Goal: Task Accomplishment & Management: Manage account settings

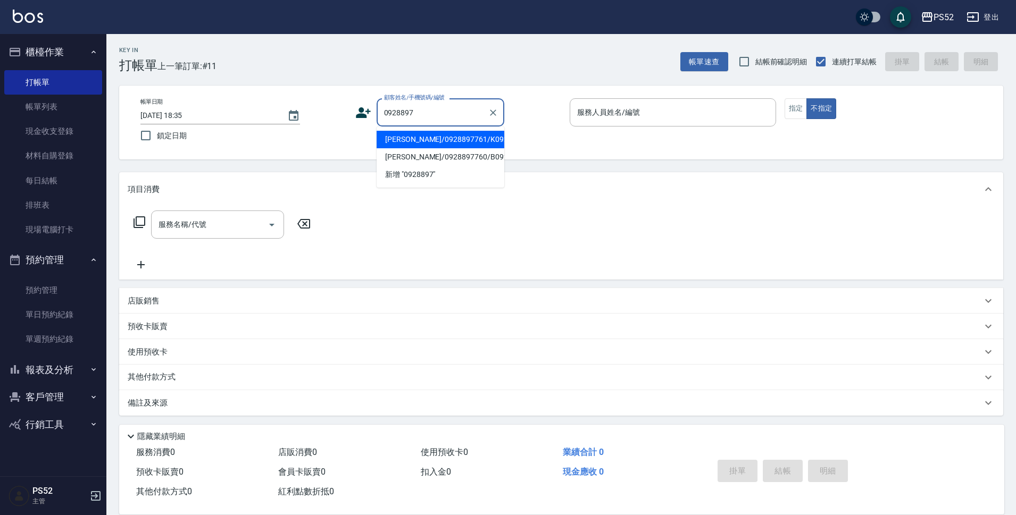
type input "[PERSON_NAME]/0928897761/K0928897761"
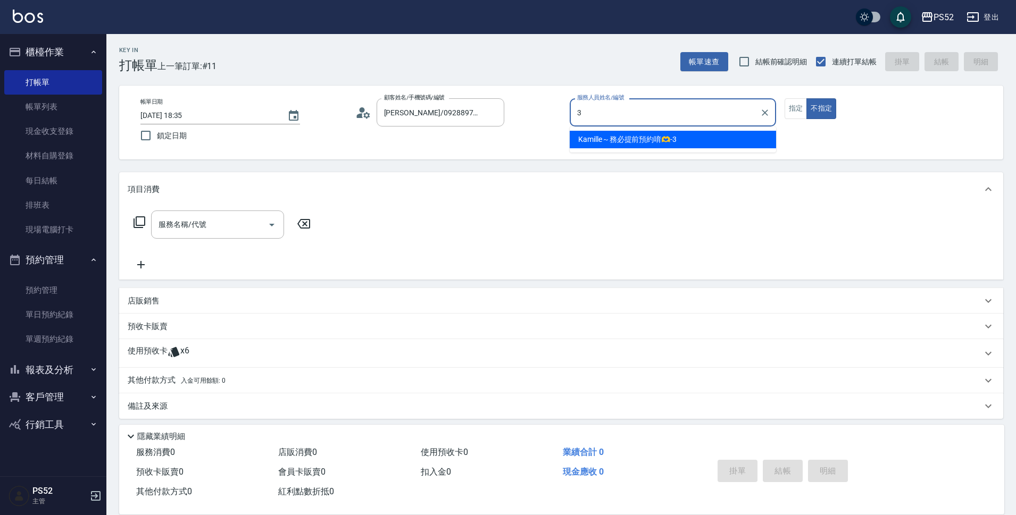
type input "Kamille～務必提前預約唷🫶-3"
type button "false"
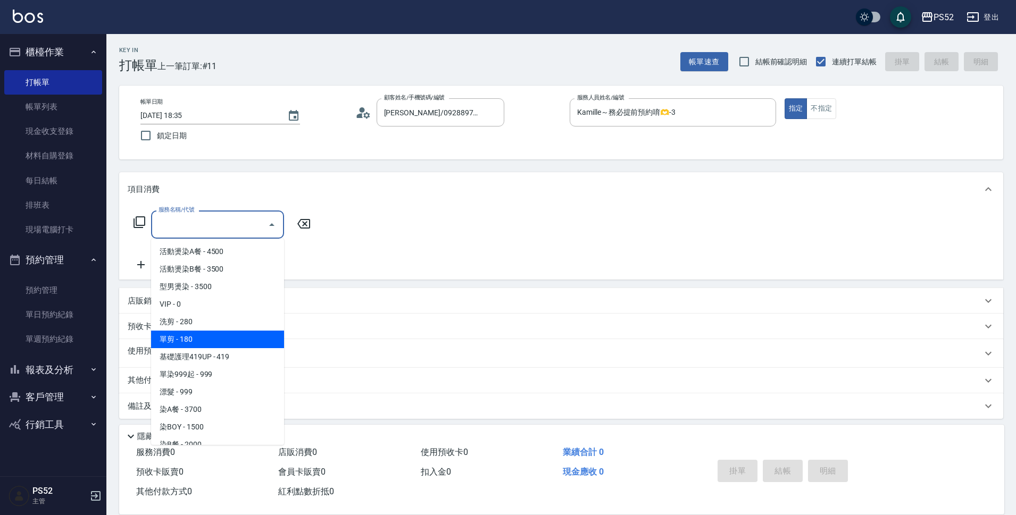
type input "單剪(C2)"
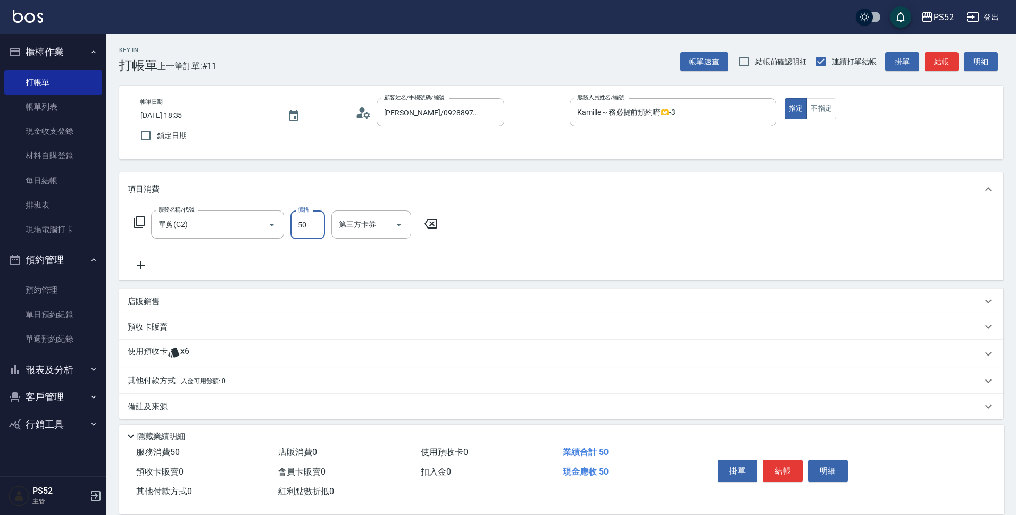
type input "50"
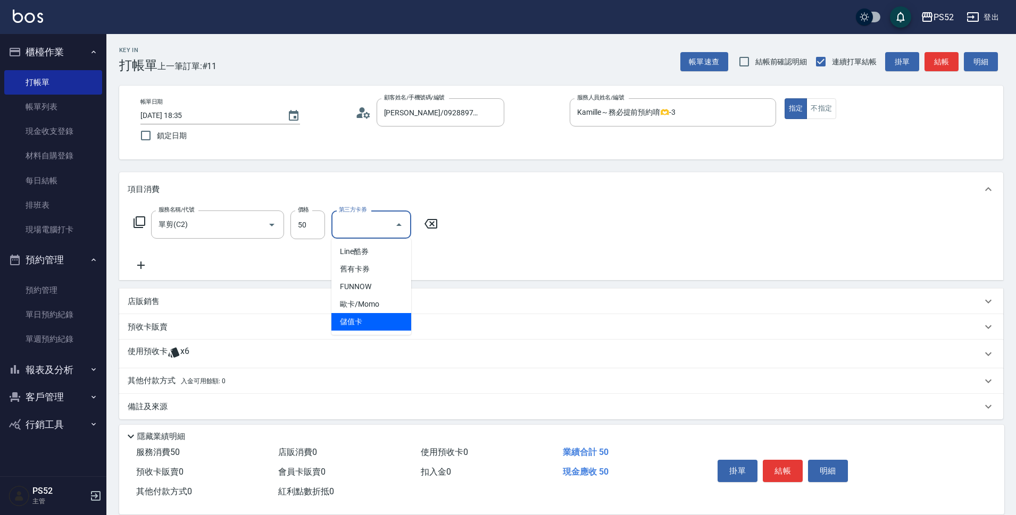
type input "儲值卡"
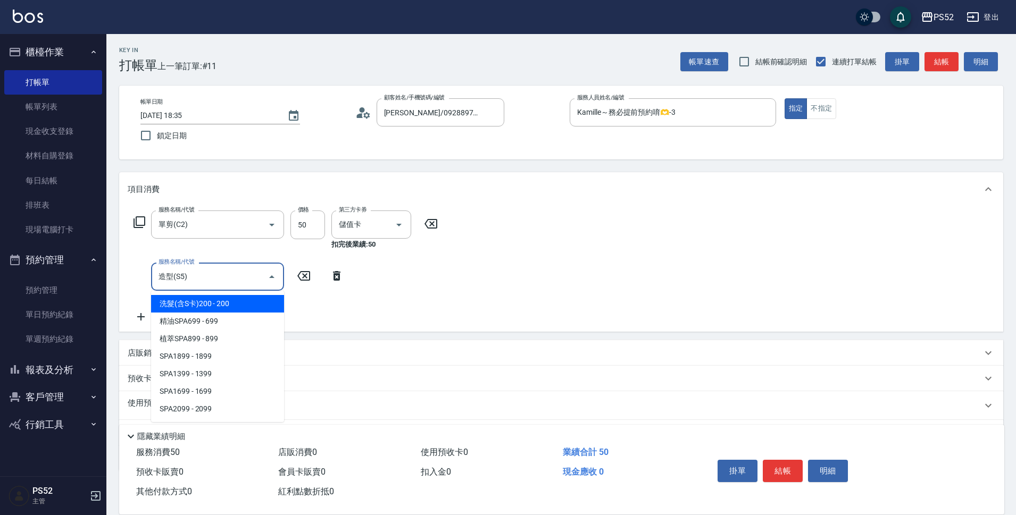
type input "造型(S5)"
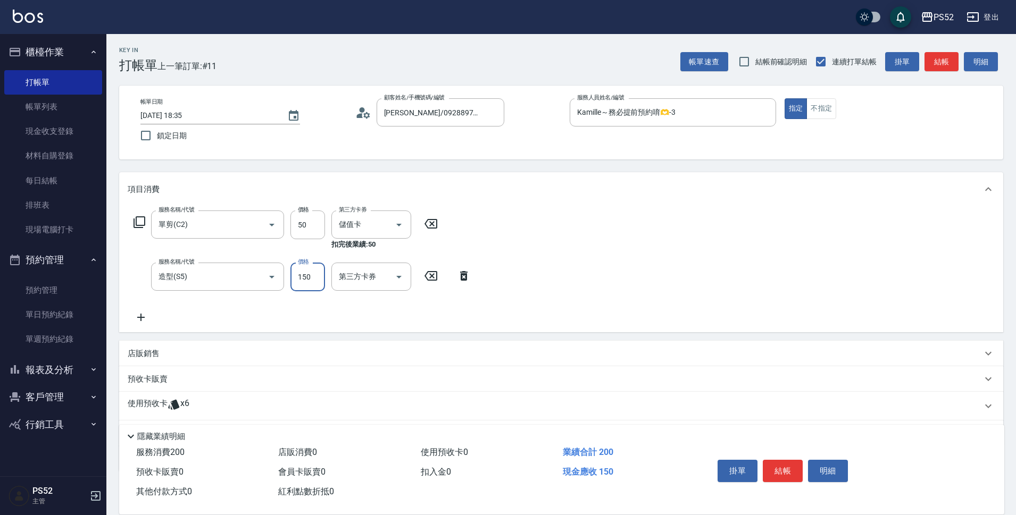
type input "150"
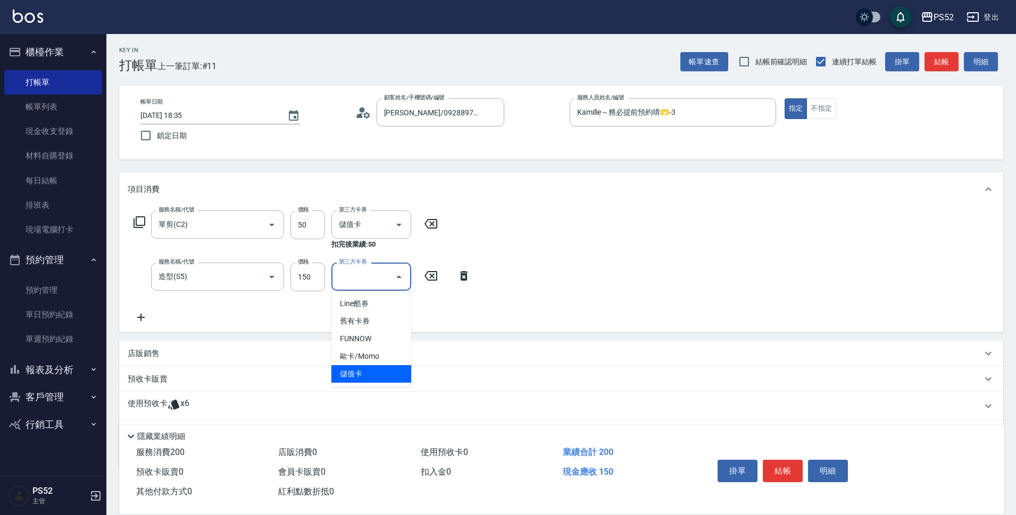
type input "儲值卡"
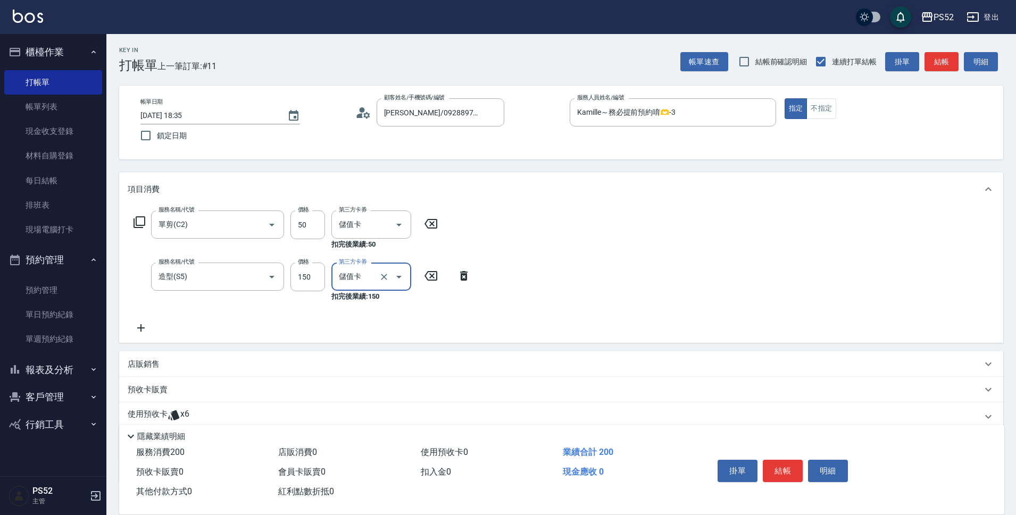
click at [155, 414] on p "使用預收卡" at bounding box center [148, 417] width 40 height 16
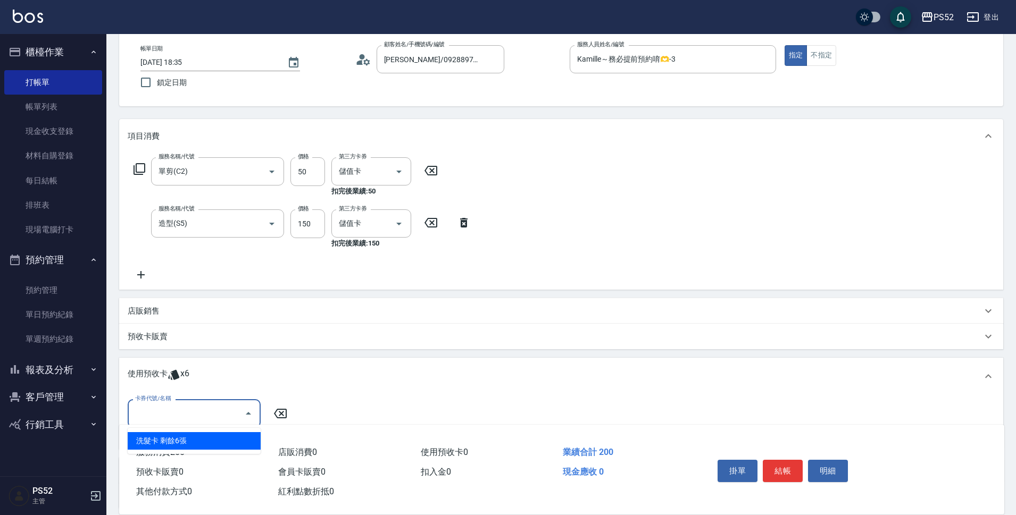
click at [214, 409] on input "卡券代號/名稱" at bounding box center [185, 413] width 107 height 19
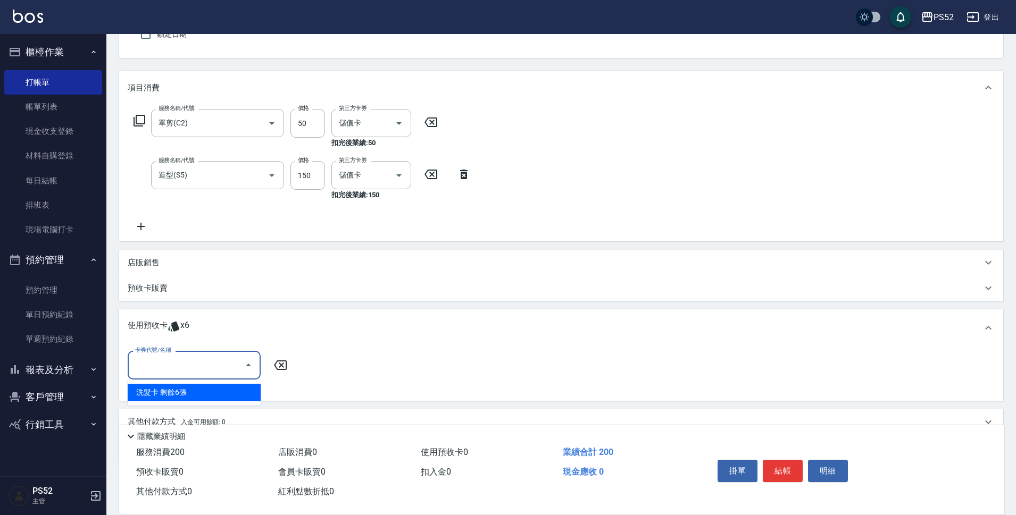
scroll to position [106, 0]
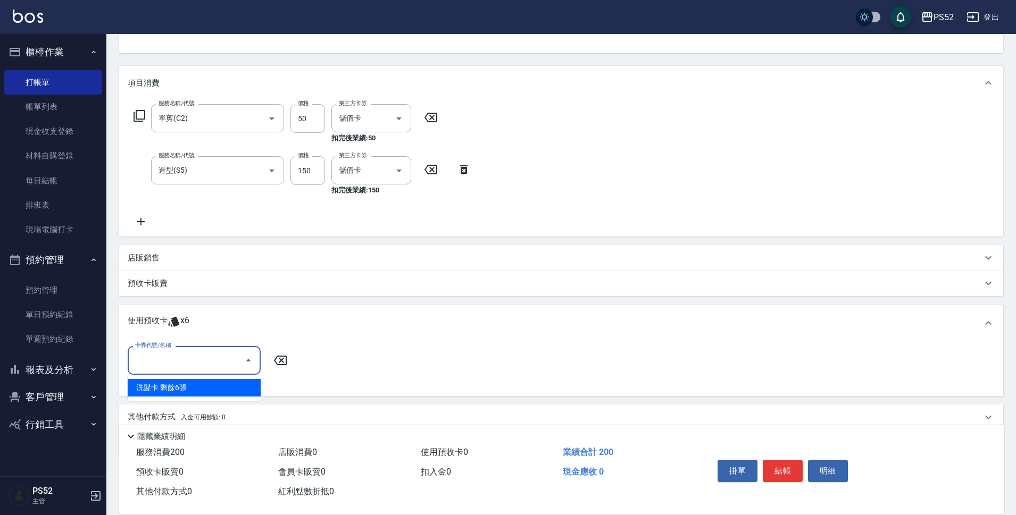
click at [214, 409] on div "其他付款方式 入金可用餘額: 0" at bounding box center [561, 418] width 884 height 26
click at [210, 366] on input "卡券代號/名稱" at bounding box center [185, 360] width 107 height 19
click at [208, 389] on div "洗髮卡 剩餘6張" at bounding box center [194, 388] width 133 height 18
type input "洗髮卡"
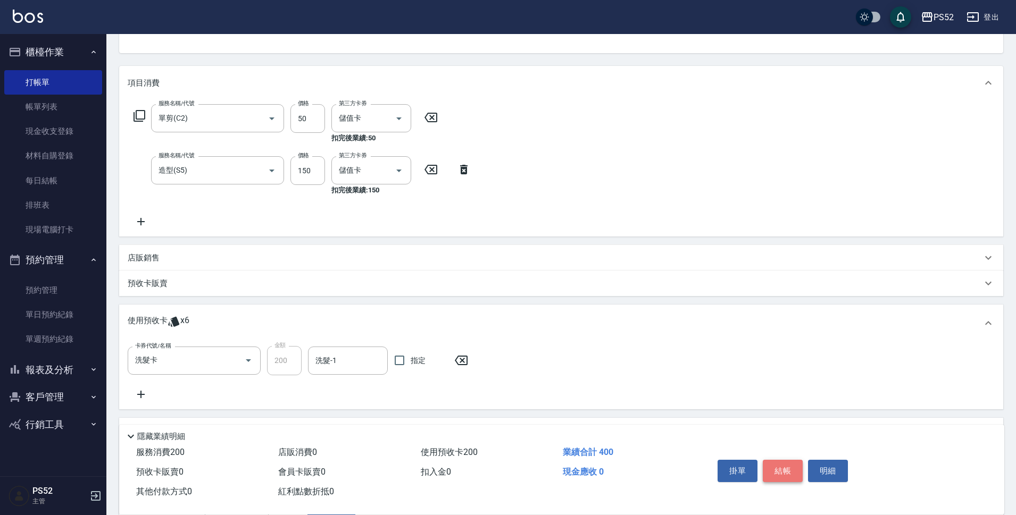
click at [788, 461] on button "結帳" at bounding box center [783, 471] width 40 height 22
type input "[DATE] 20:13"
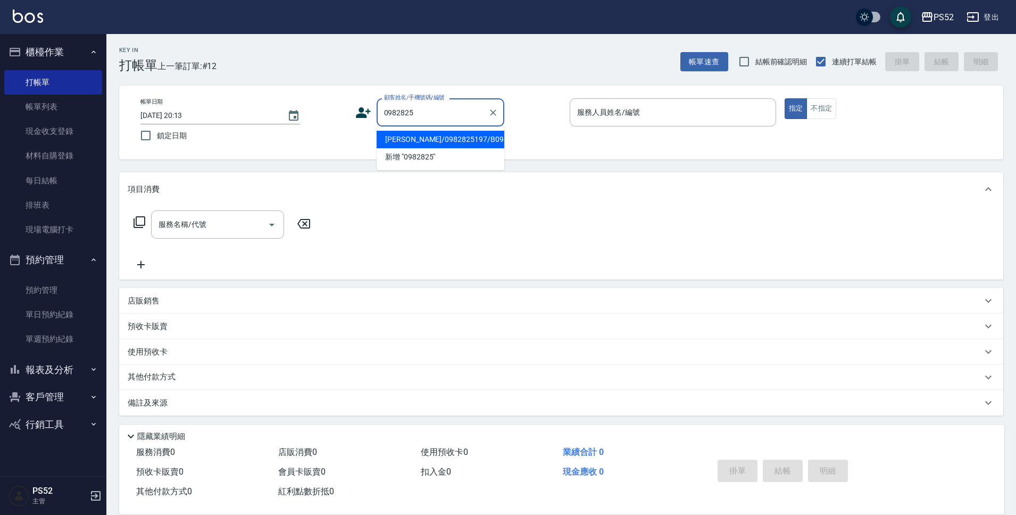
click at [394, 131] on li "[PERSON_NAME]/0982825197/B0982825197" at bounding box center [441, 140] width 128 height 18
type input "[PERSON_NAME]/0982825197/B0982825197"
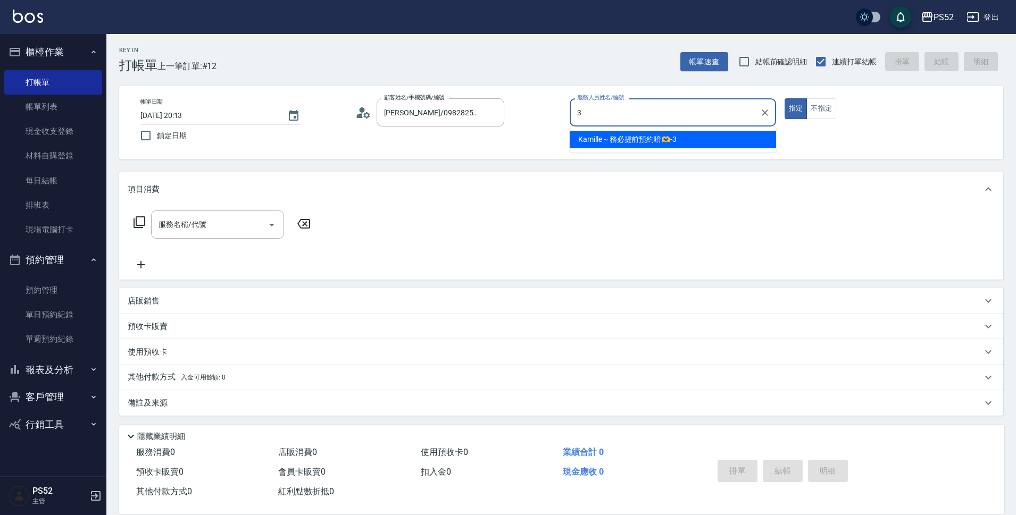
type input "3"
type button "true"
type input "Kamille～務必提前預約唷🫶-3"
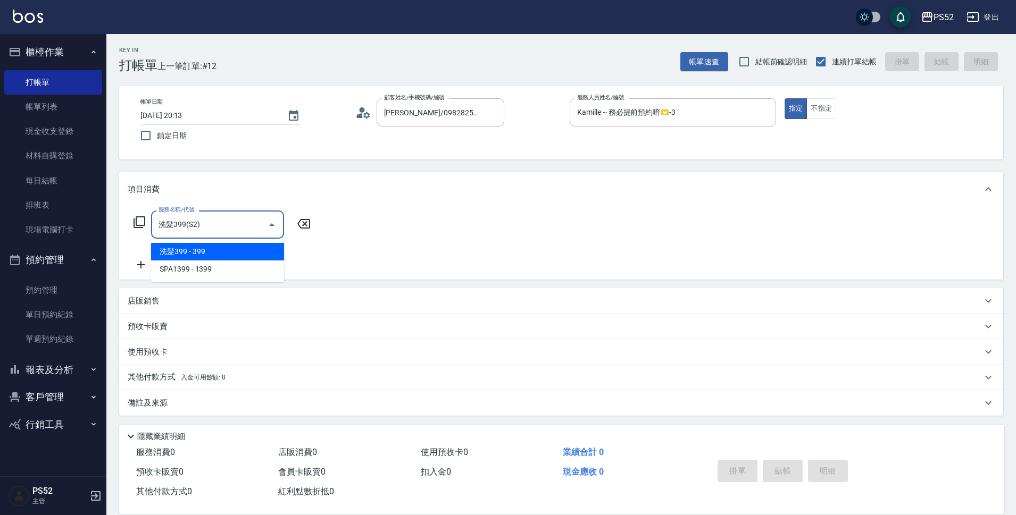
type input "洗髮399(S2)"
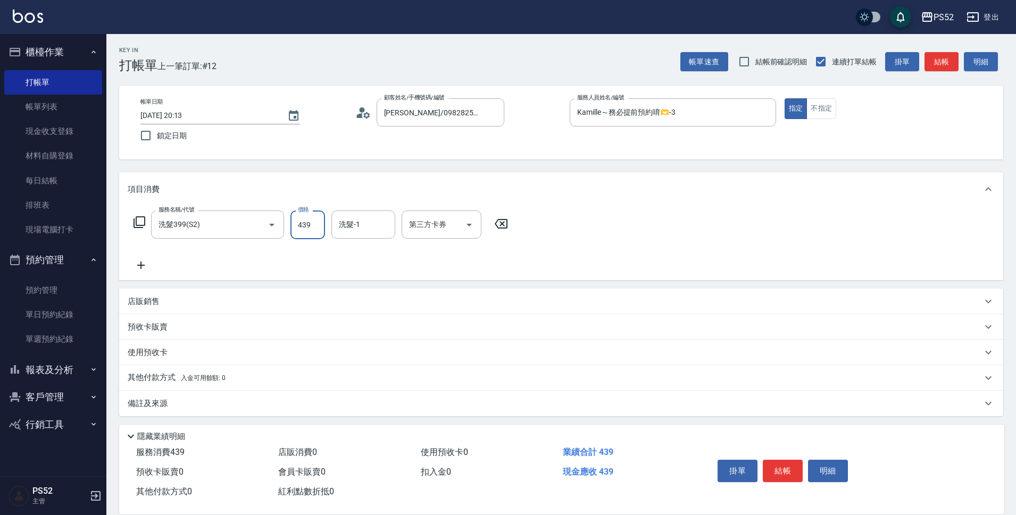
type input "439"
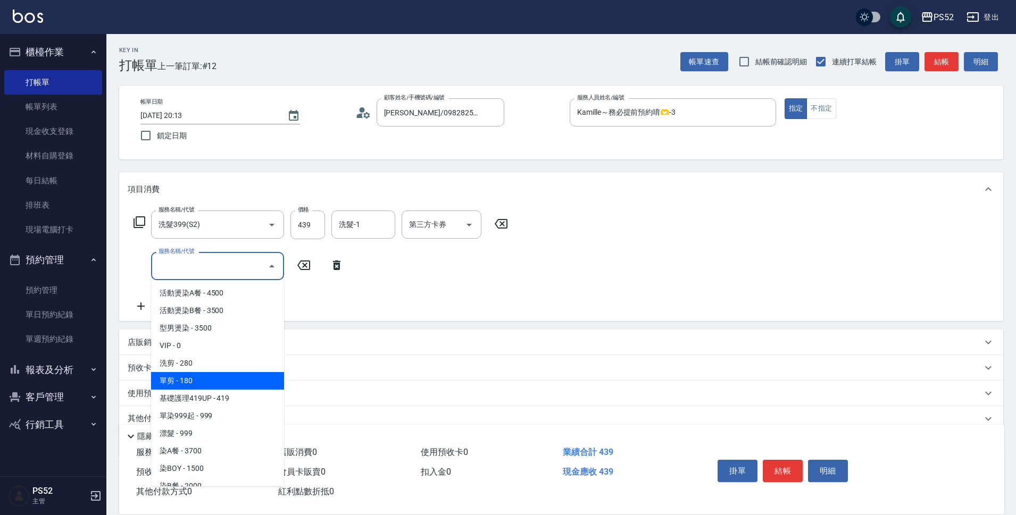
type input "單剪(C2)"
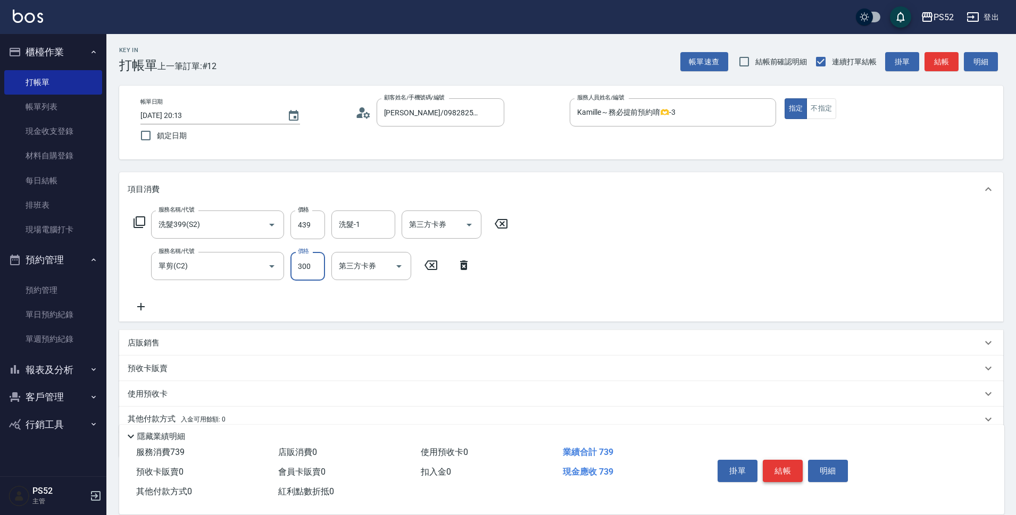
type input "300"
click at [769, 476] on button "結帳" at bounding box center [783, 471] width 40 height 22
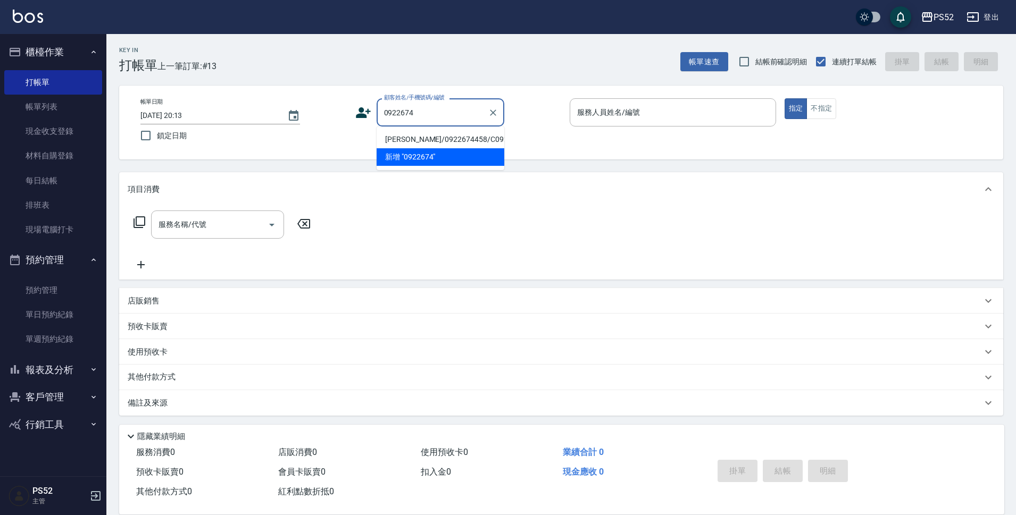
click at [433, 143] on li "[PERSON_NAME]/0922674458/C0922674458" at bounding box center [441, 140] width 128 height 18
type input "[PERSON_NAME]/0922674458/C0922674458"
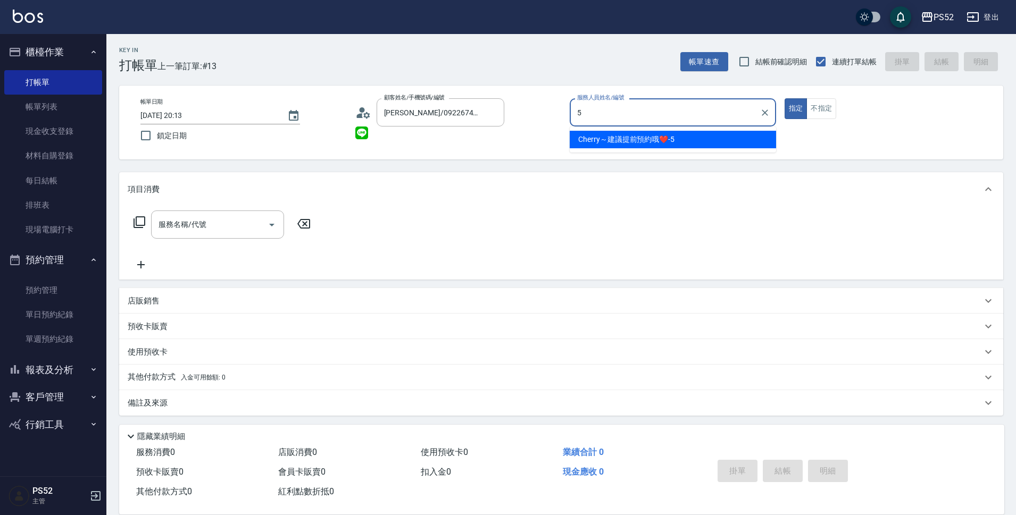
type input "Cherry～建議提前預約哦❤️-5"
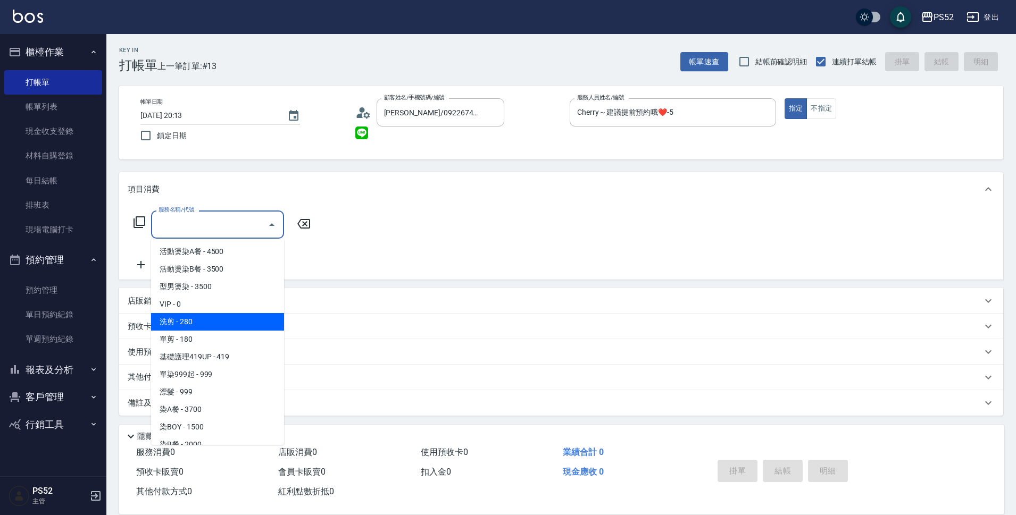
type input "洗剪(C1)"
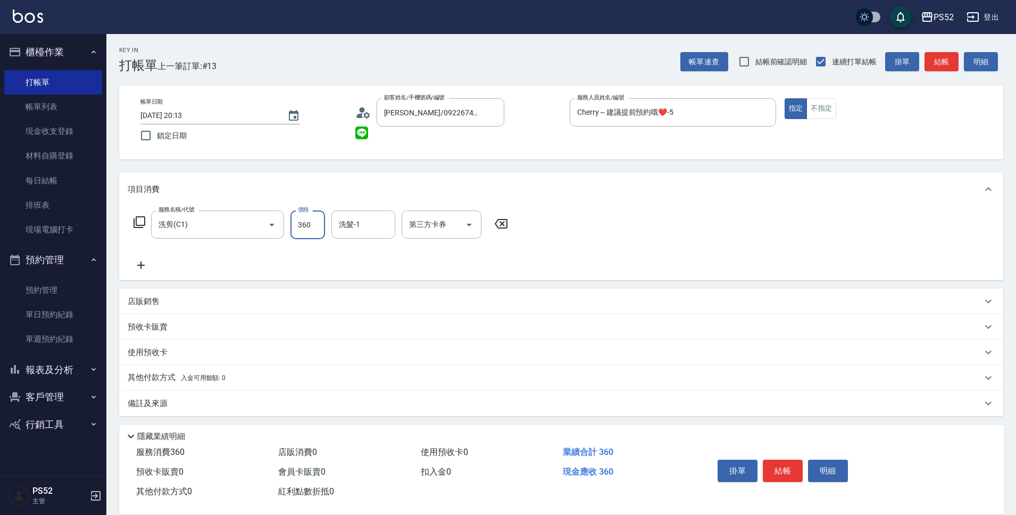
type input "360"
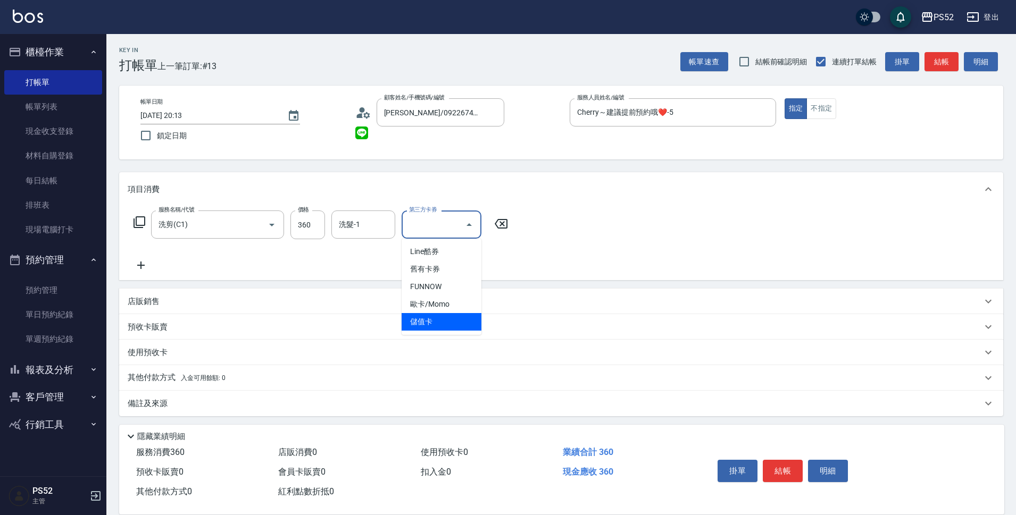
type input "儲值卡"
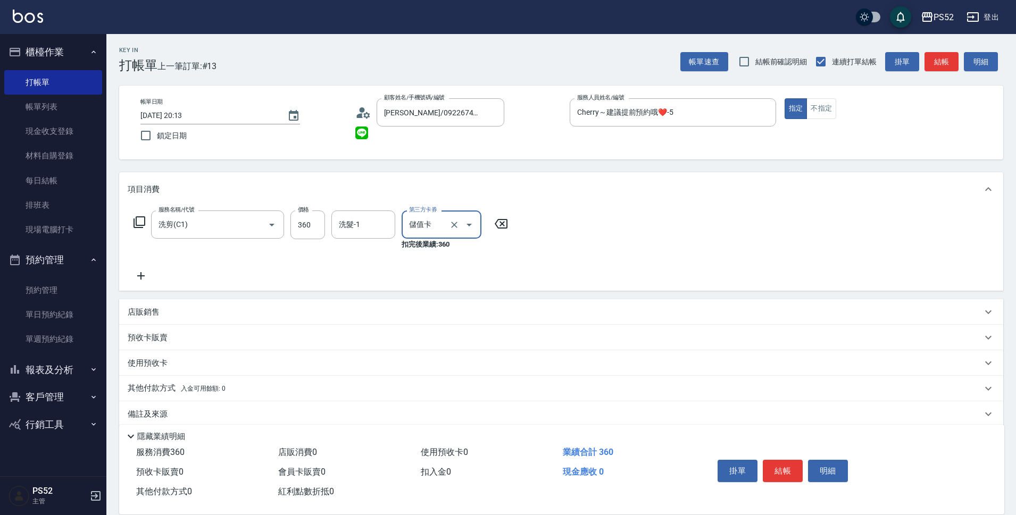
click at [255, 321] on div "店販銷售" at bounding box center [561, 312] width 884 height 26
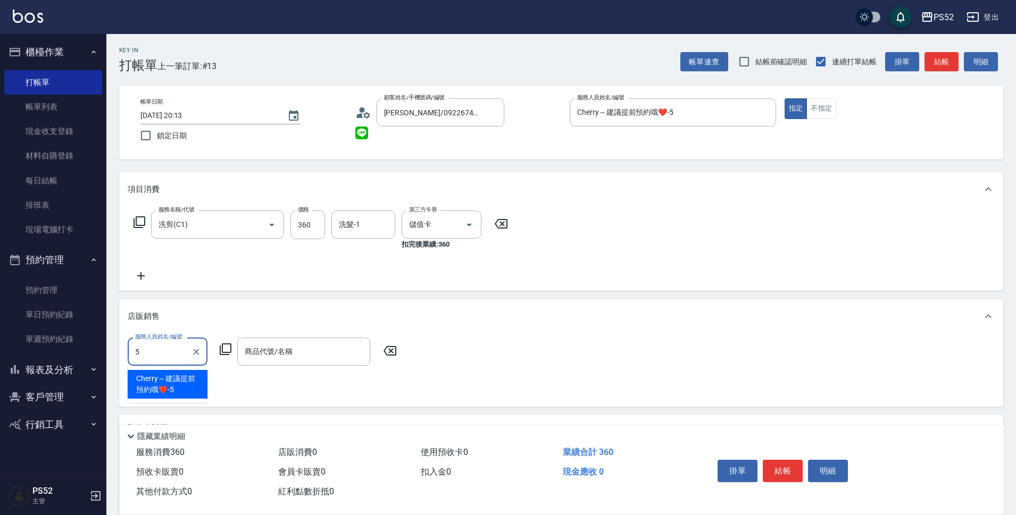
type input "Cherry～建議提前預約哦❤️-5"
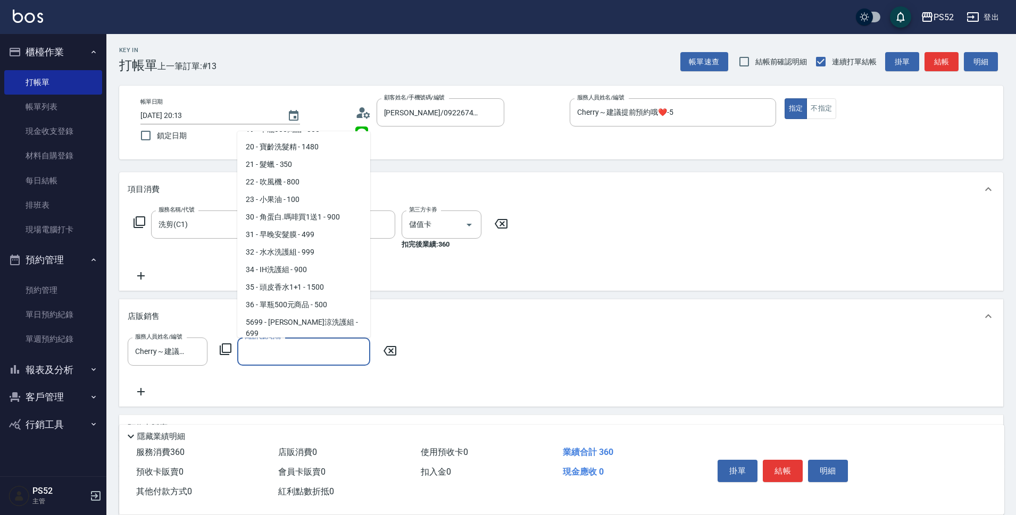
scroll to position [371, 0]
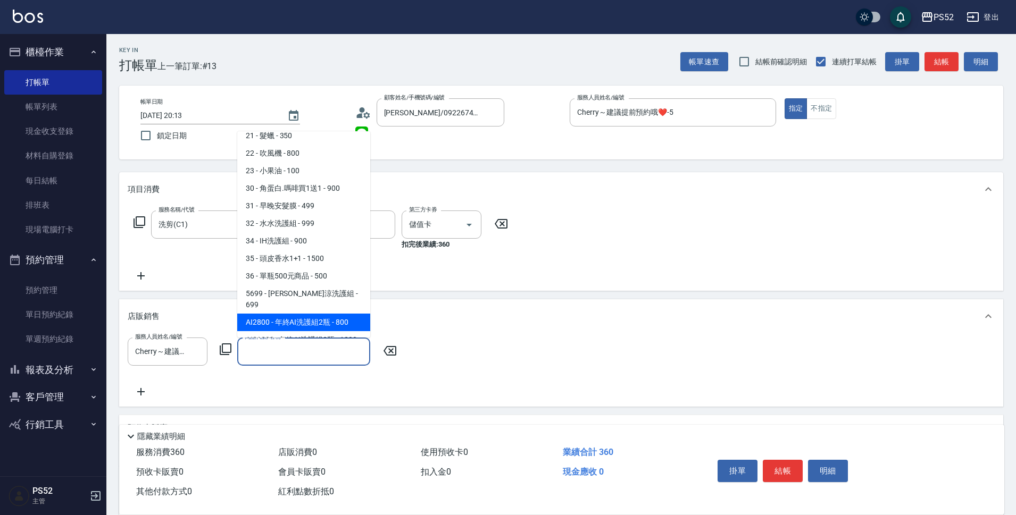
type input "年終AI洗護組2瓶"
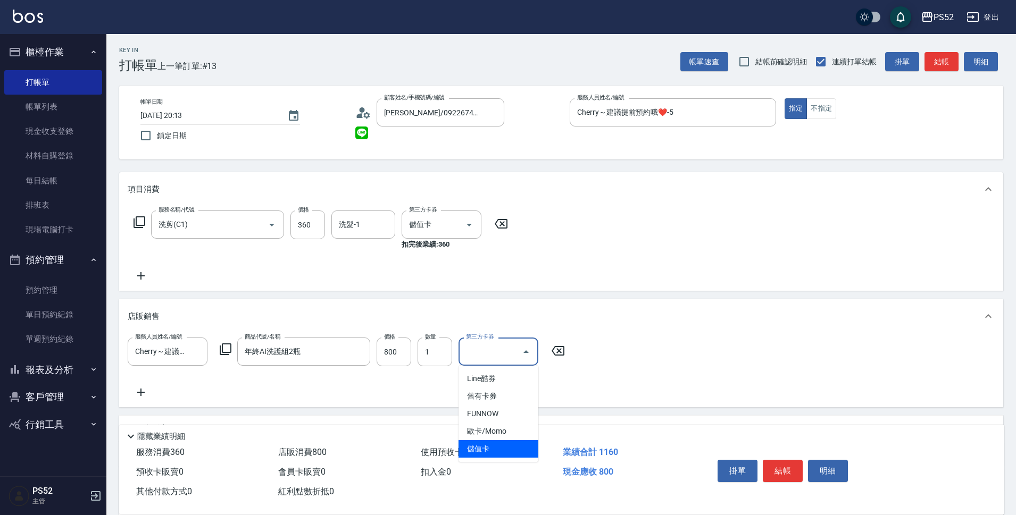
type input "儲值卡"
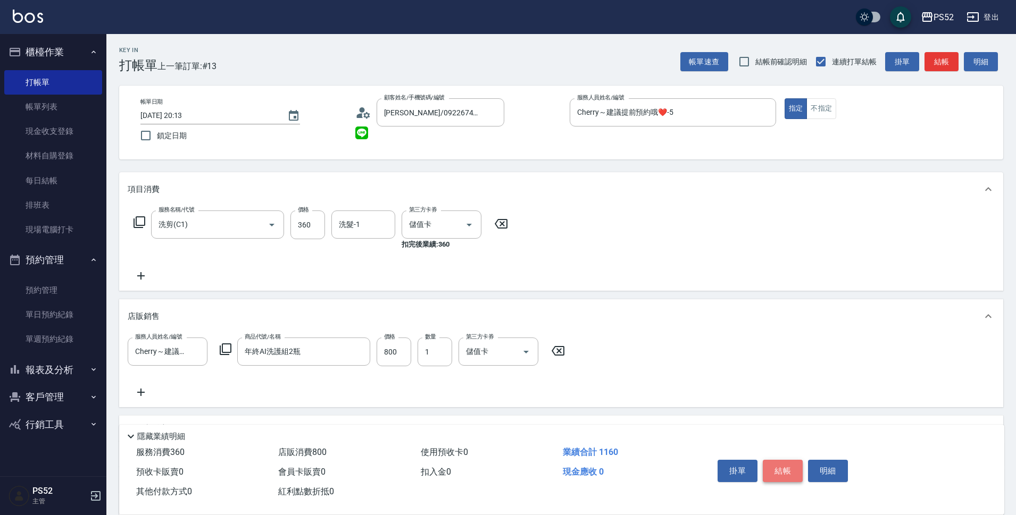
click at [776, 468] on button "結帳" at bounding box center [783, 471] width 40 height 22
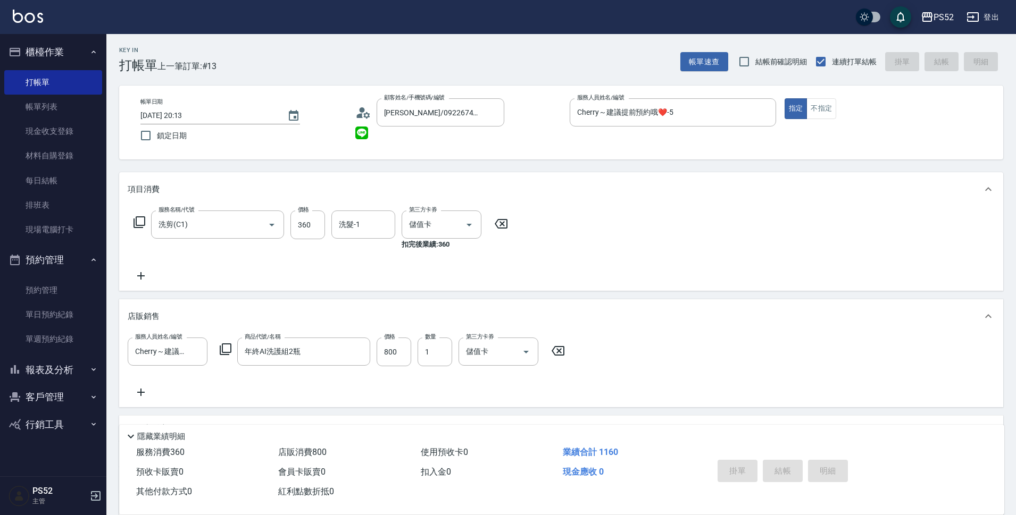
type input "[DATE] 20:14"
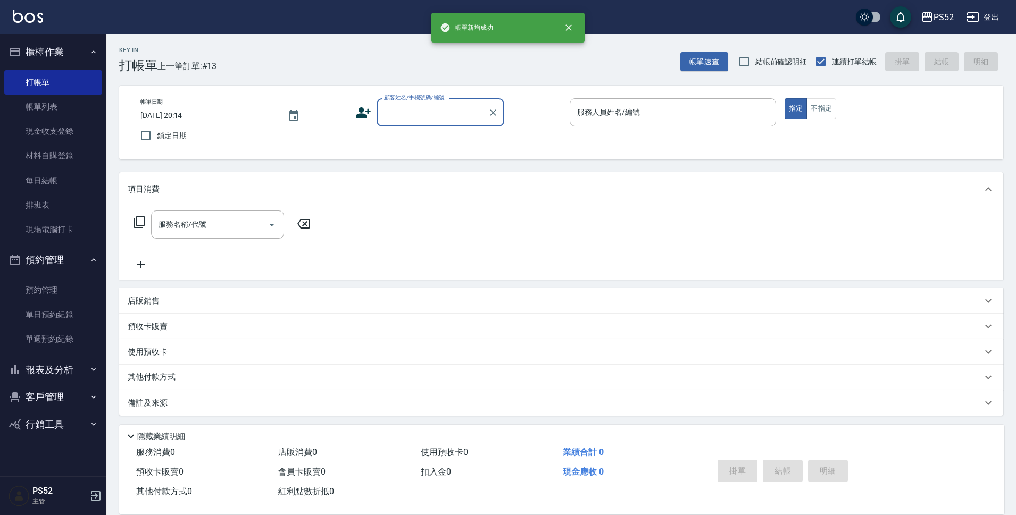
scroll to position [0, 0]
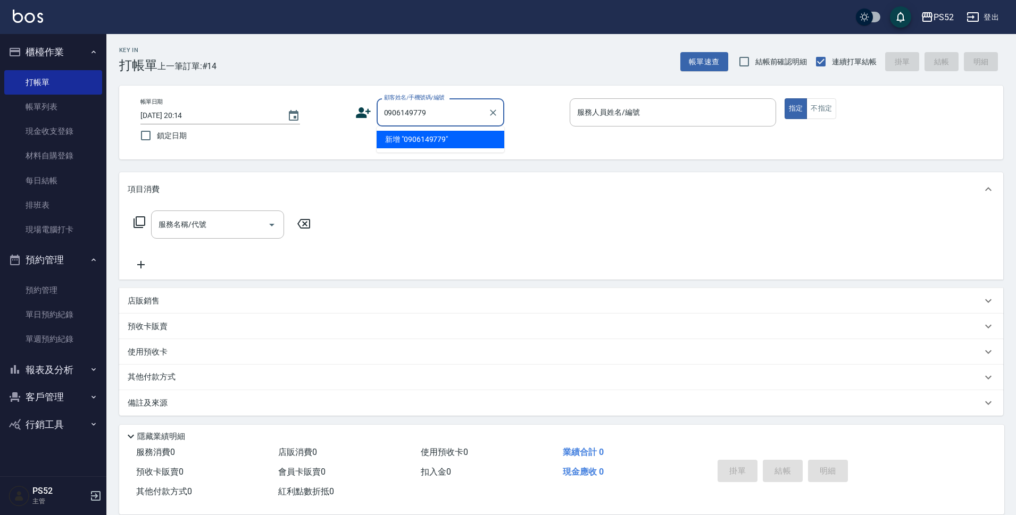
type input "0906149779"
click at [363, 112] on icon at bounding box center [363, 112] width 15 height 11
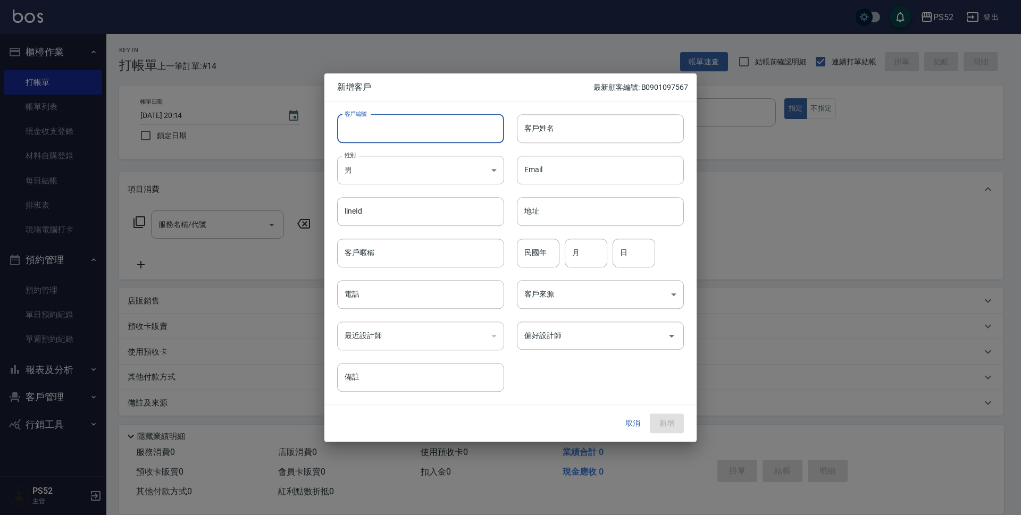
click at [384, 122] on input "客戶編號" at bounding box center [420, 128] width 167 height 29
paste input "0906149779"
click at [349, 130] on input "b0906149779" at bounding box center [408, 128] width 143 height 29
type input "B0906149779"
click at [388, 283] on input "電話" at bounding box center [420, 294] width 167 height 29
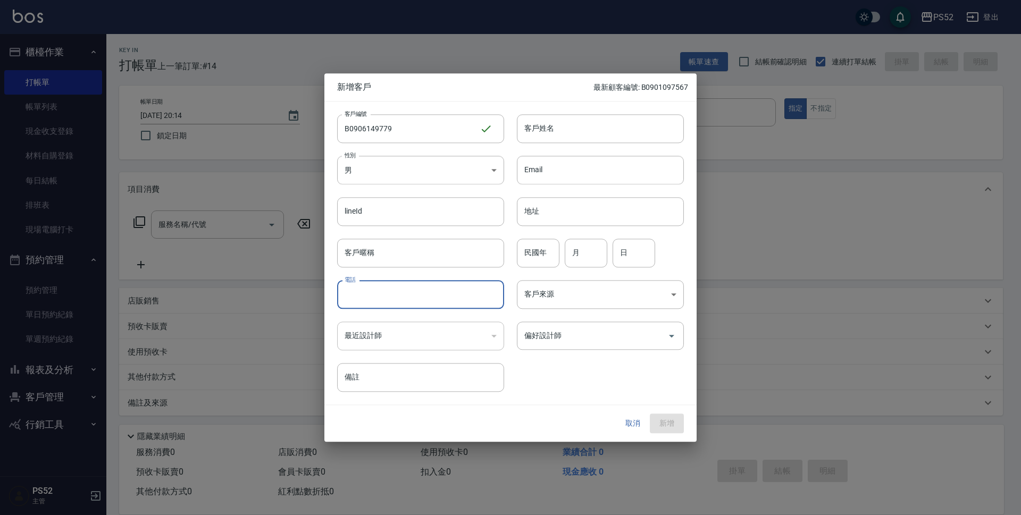
paste input "0906149779"
type input "0906149779"
click at [556, 264] on input "民國年" at bounding box center [538, 253] width 43 height 29
click at [573, 262] on input "月" at bounding box center [586, 253] width 43 height 29
type input "8"
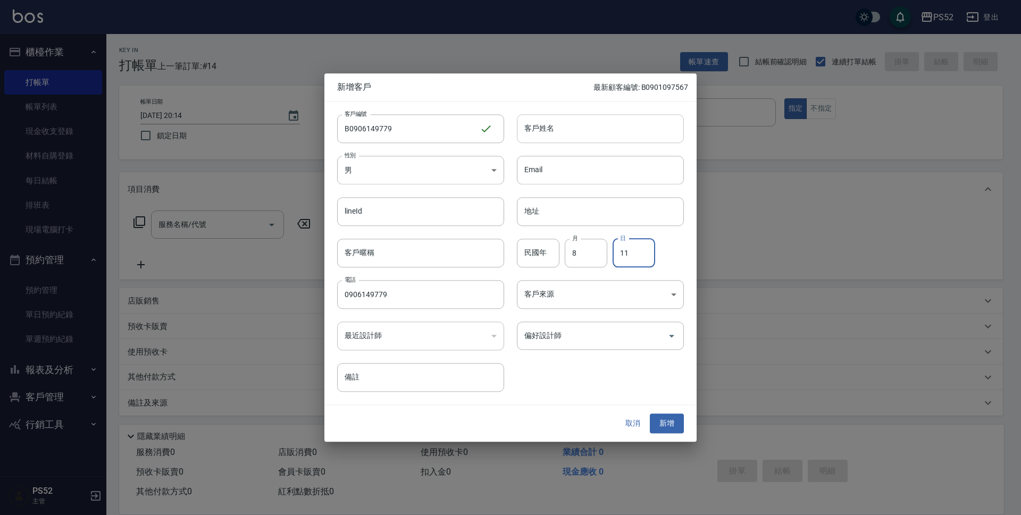
type input "11"
click at [656, 115] on input "客戶姓名" at bounding box center [600, 128] width 167 height 29
type input "[PERSON_NAME]"
drag, startPoint x: 639, startPoint y: 419, endPoint x: 591, endPoint y: 317, distance: 112.3
click at [638, 420] on button "取消" at bounding box center [633, 424] width 34 height 20
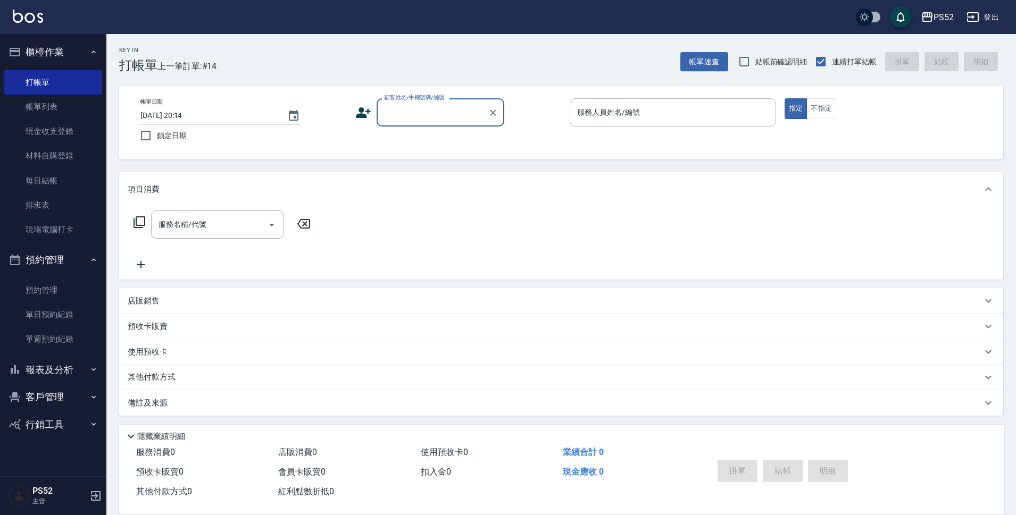
click at [464, 111] on input "顧客姓名/手機號碼/編號" at bounding box center [432, 112] width 102 height 19
click at [467, 115] on input "00" at bounding box center [432, 112] width 102 height 19
type input "無名氏/00/PS00"
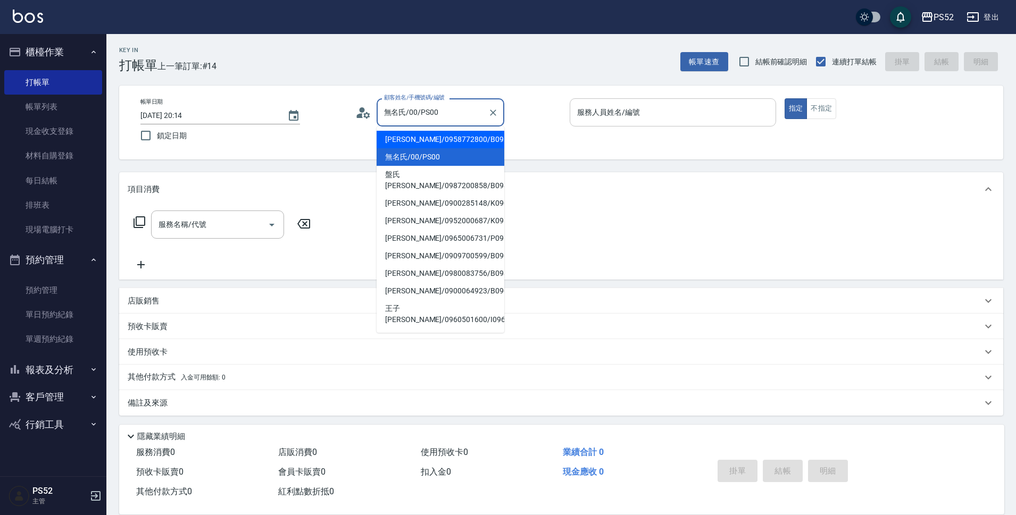
click at [705, 120] on input "服務人員姓名/編號" at bounding box center [672, 112] width 197 height 19
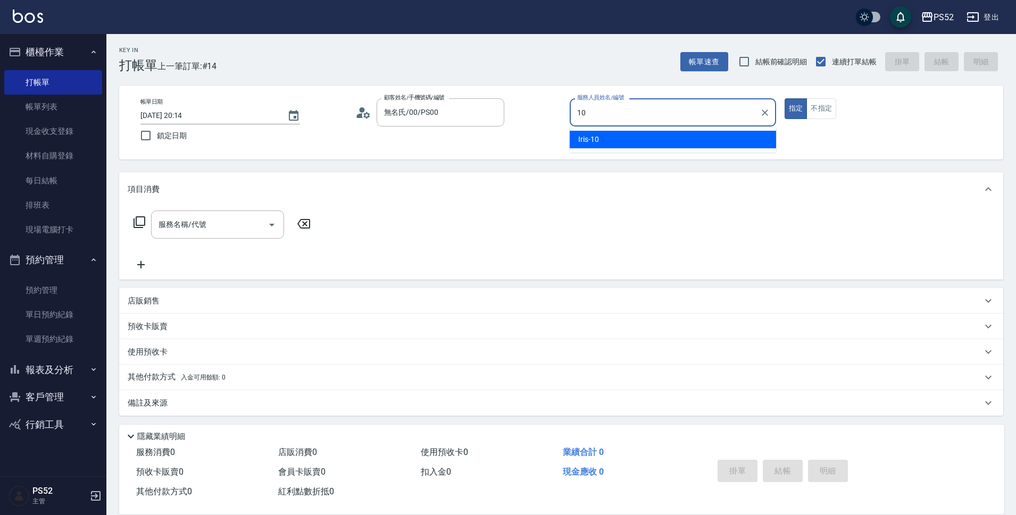
type input "Iris-10"
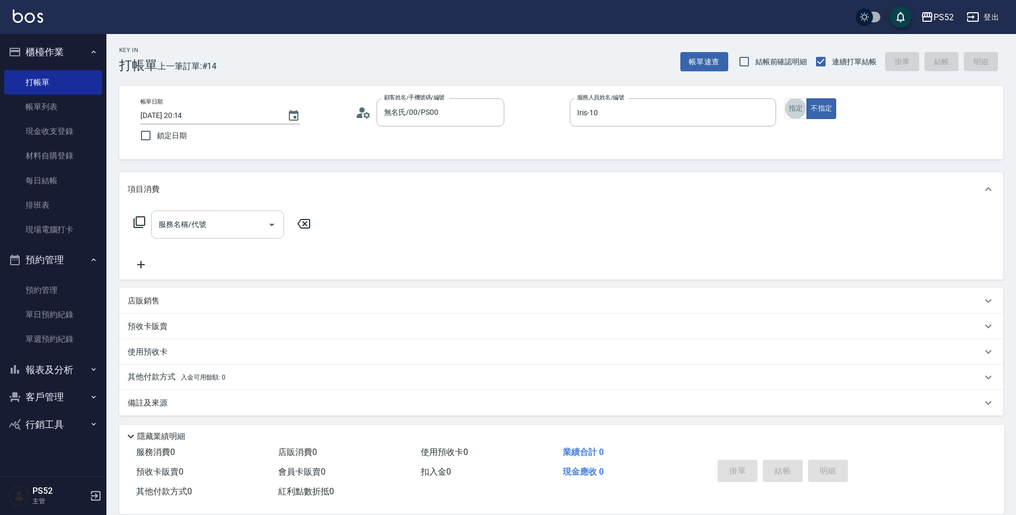
click at [189, 223] on input "服務名稱/代號" at bounding box center [209, 224] width 107 height 19
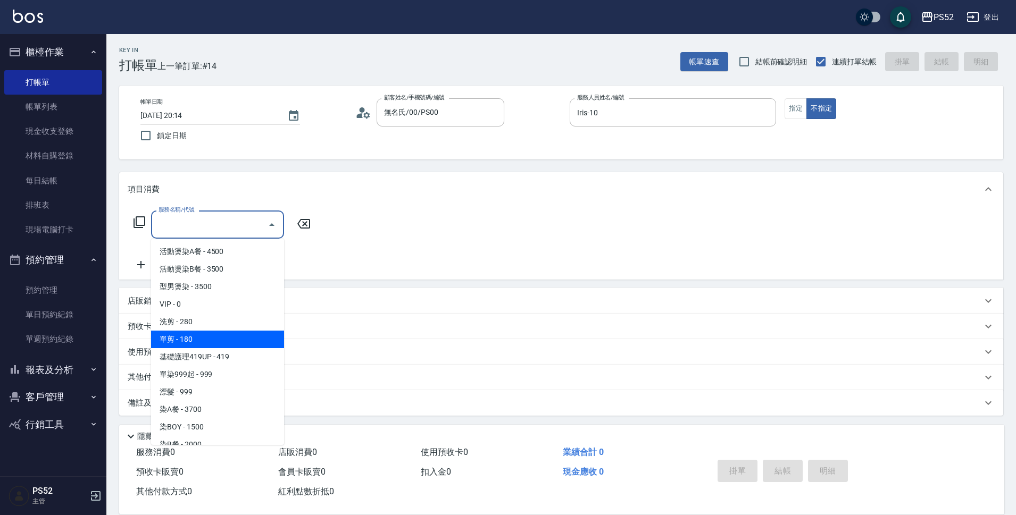
click at [195, 339] on span "單剪 - 180" at bounding box center [217, 340] width 133 height 18
type input "單剪(C2)"
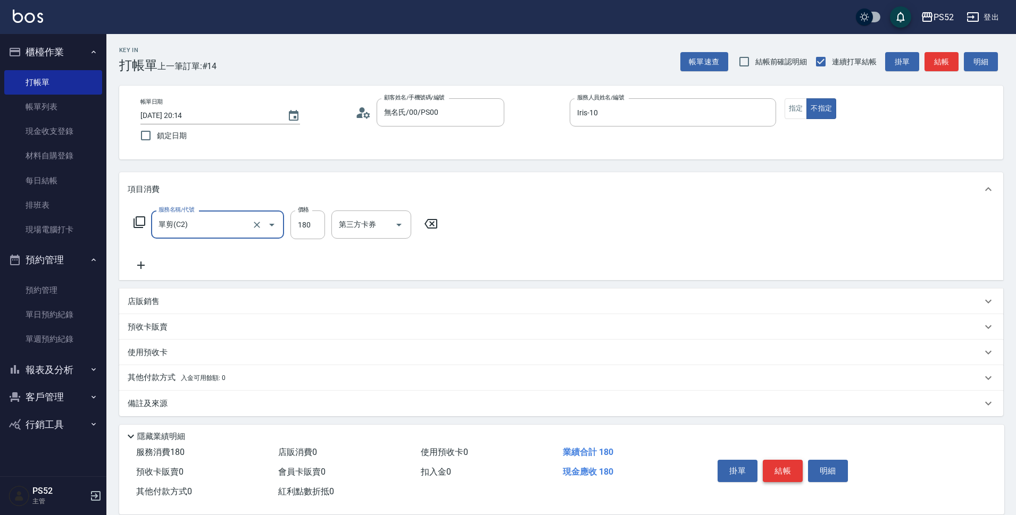
click at [773, 464] on button "結帳" at bounding box center [783, 471] width 40 height 22
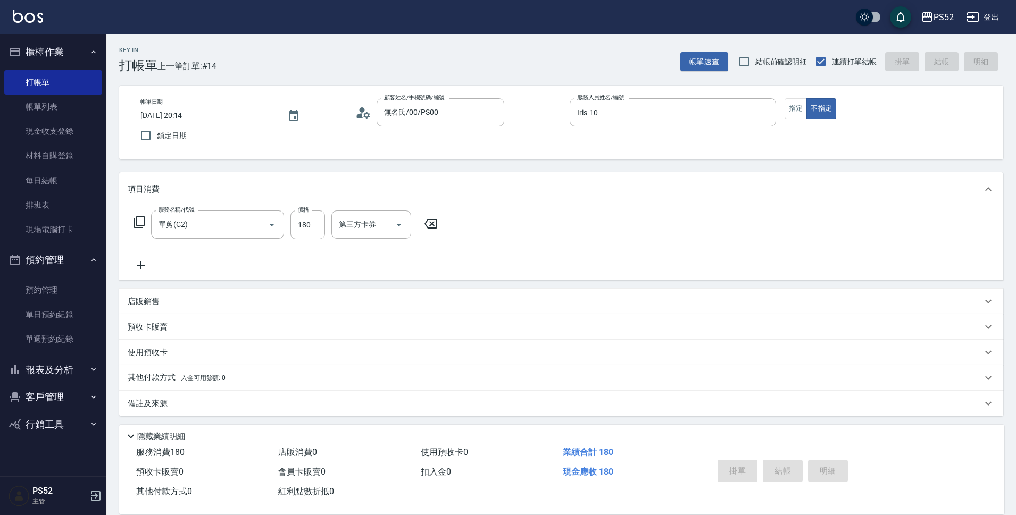
type input "[DATE] 20:15"
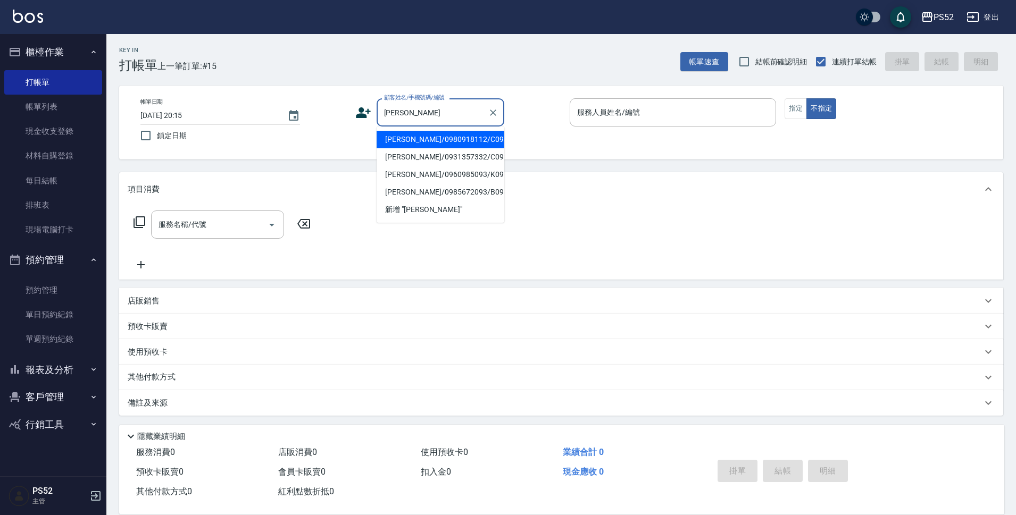
click at [450, 147] on li "[PERSON_NAME]/0980918112/C0980918112" at bounding box center [441, 140] width 128 height 18
type input "[PERSON_NAME]/0980918112/C0980918112"
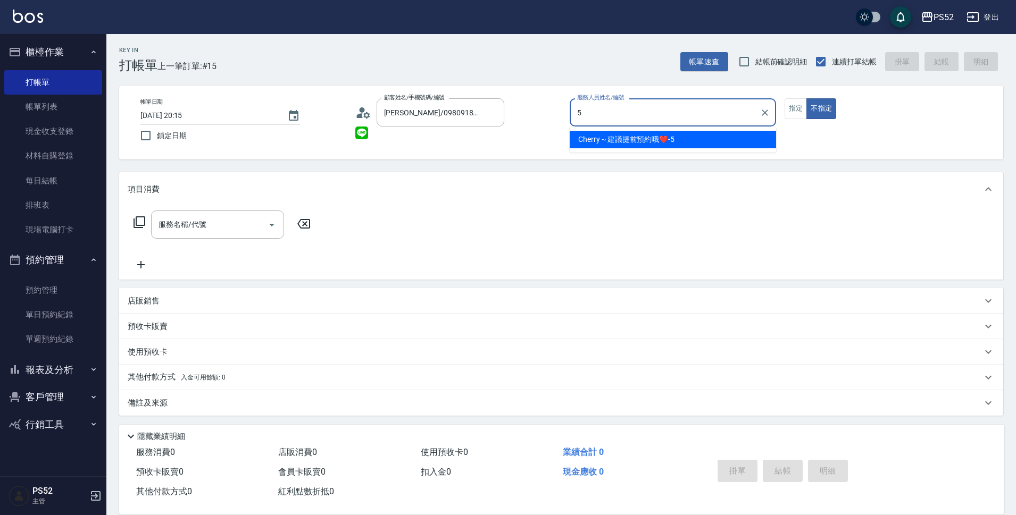
type input "Cherry～建議提前預約哦❤️-5"
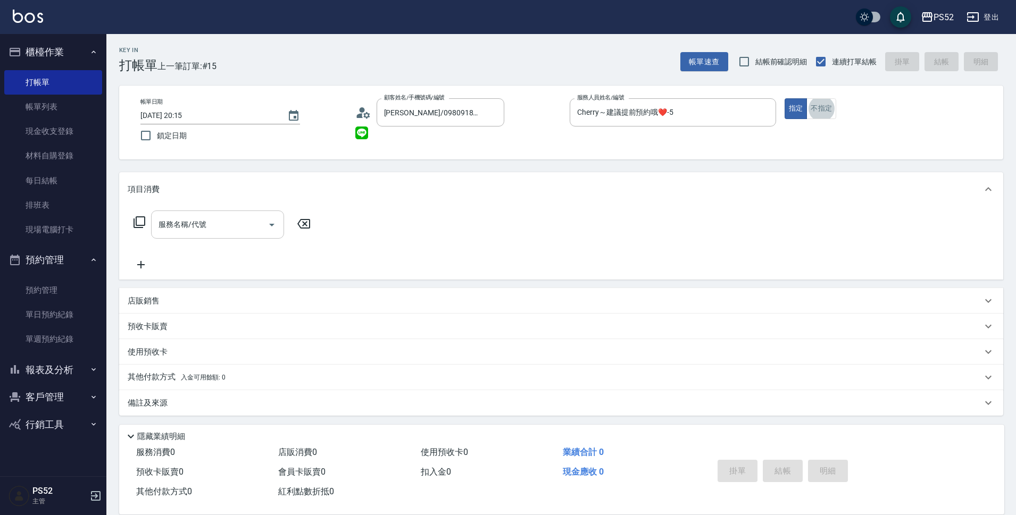
click at [219, 223] on input "服務名稱/代號" at bounding box center [209, 224] width 107 height 19
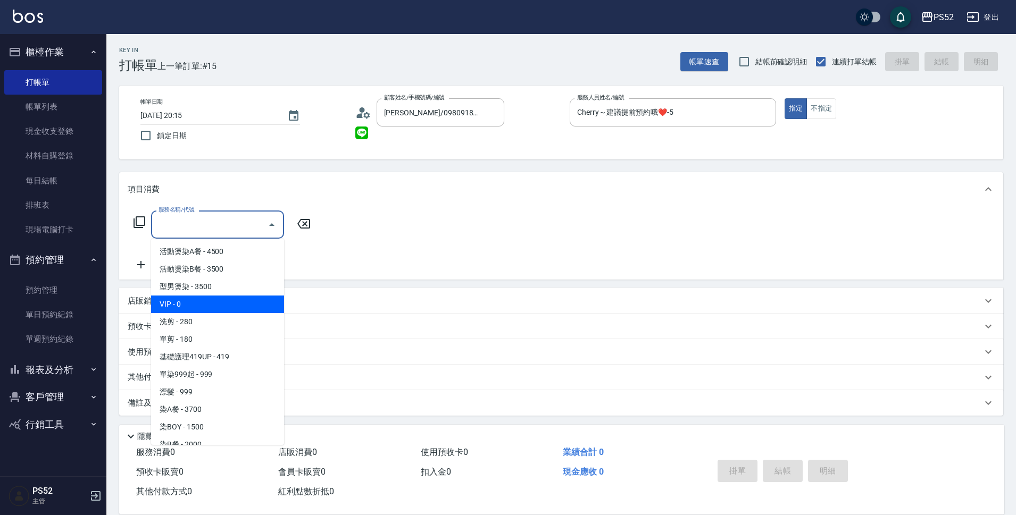
click at [136, 324] on p "預收卡販賣" at bounding box center [148, 326] width 40 height 11
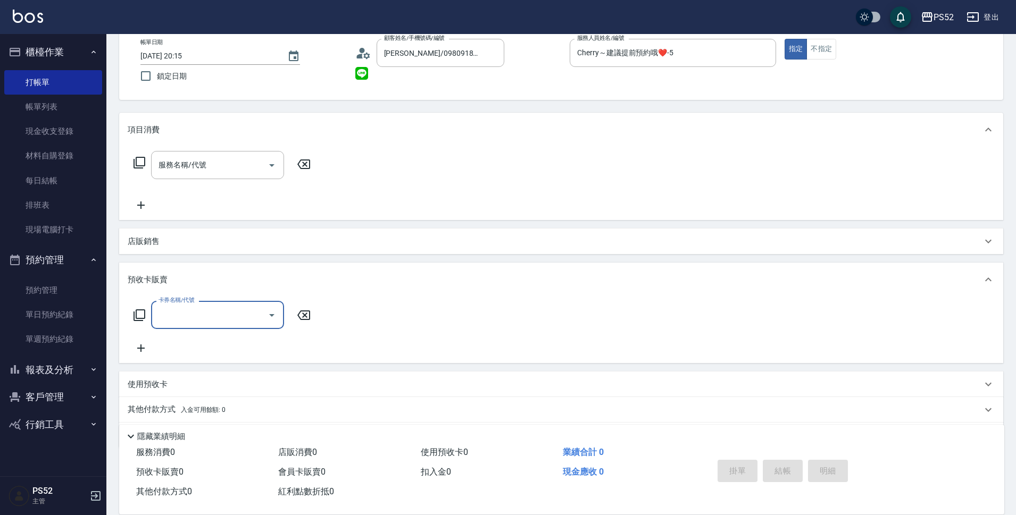
scroll to position [71, 0]
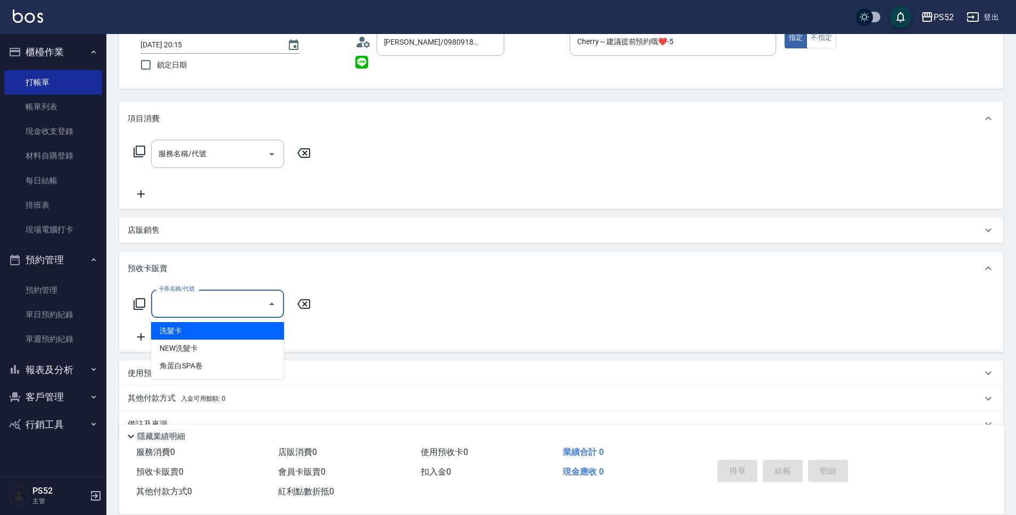
click at [177, 306] on input "卡券名稱/代號" at bounding box center [209, 304] width 107 height 19
click at [198, 333] on span "洗髮卡" at bounding box center [217, 331] width 133 height 18
type input "洗髮卡(2000)"
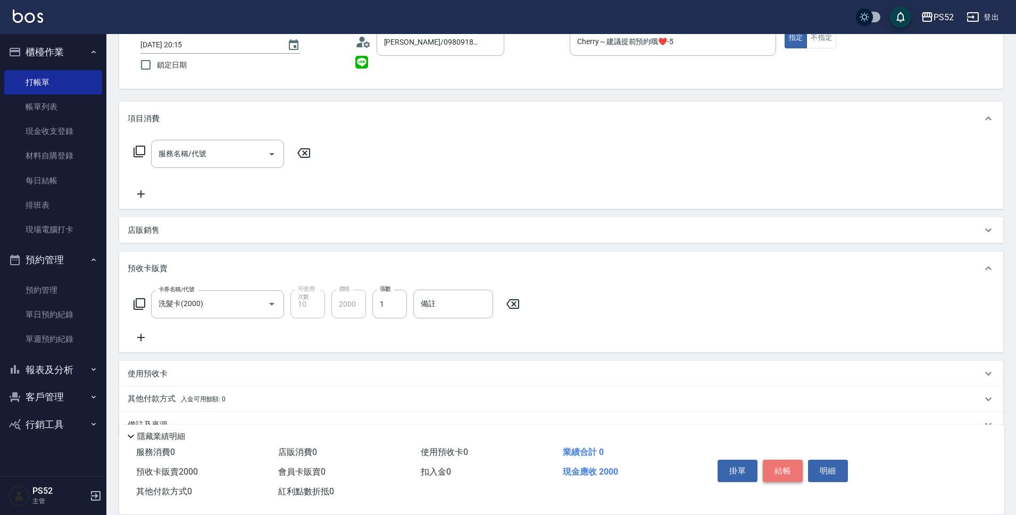
click at [784, 462] on button "結帳" at bounding box center [783, 471] width 40 height 22
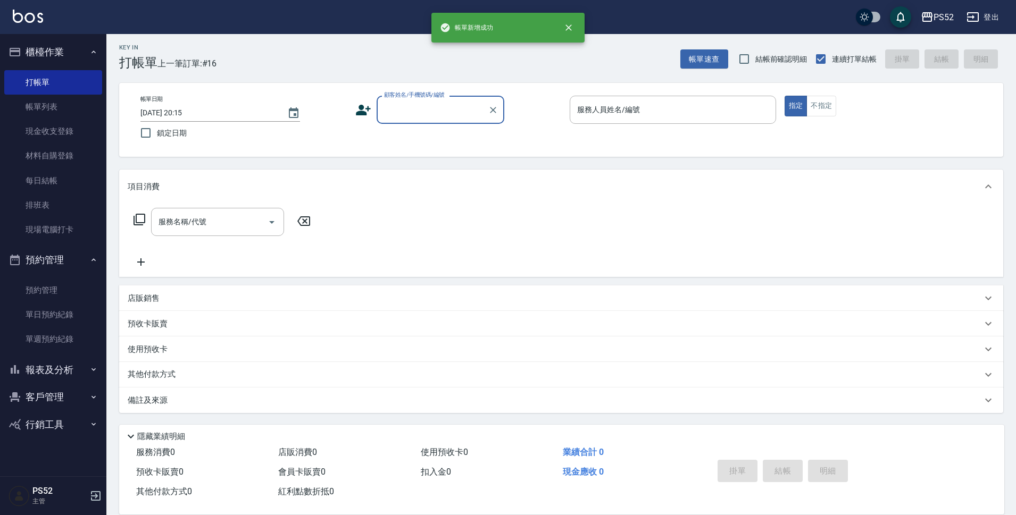
scroll to position [3, 0]
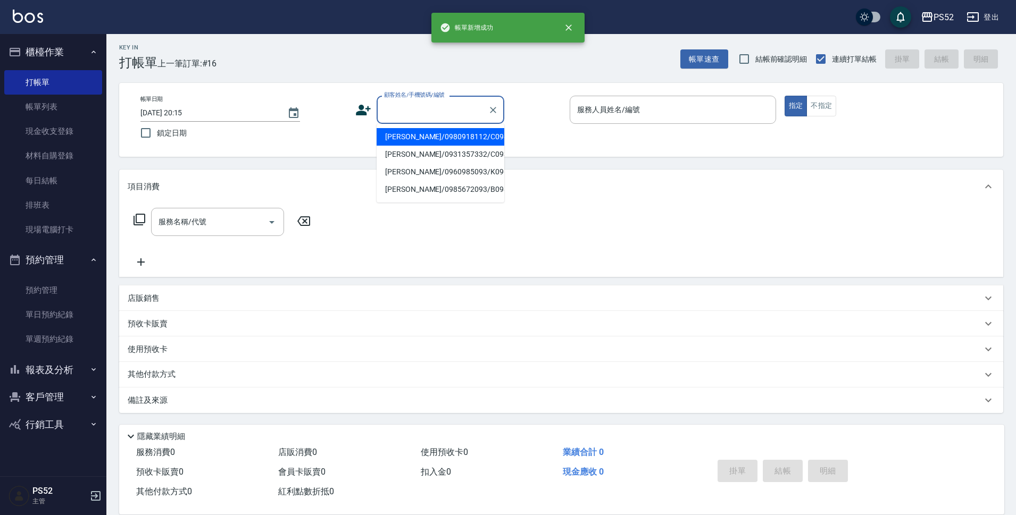
click at [431, 113] on input "顧客姓名/手機號碼/編號" at bounding box center [432, 110] width 102 height 19
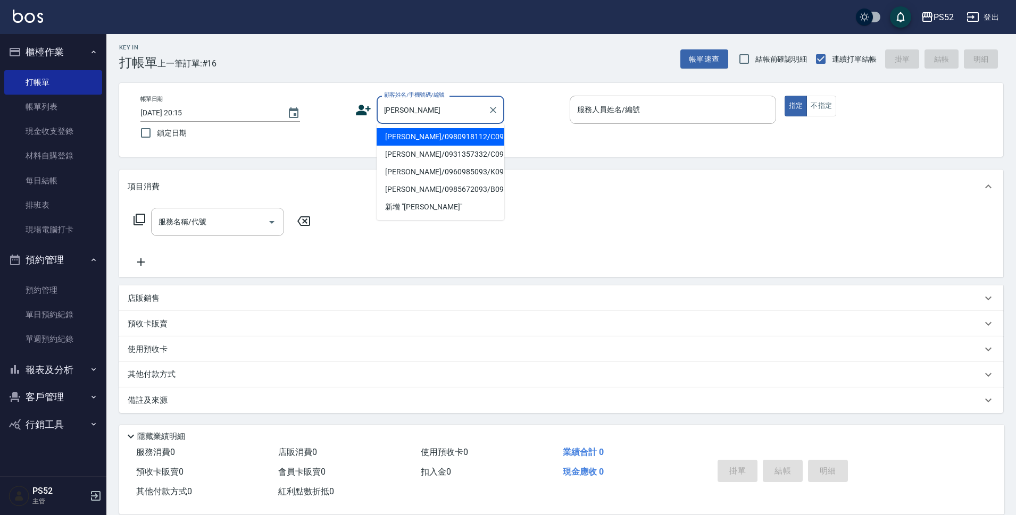
click at [407, 138] on li "[PERSON_NAME]/0980918112/C0980918112" at bounding box center [441, 137] width 128 height 18
type input "[PERSON_NAME]/0980918112/C0980918112"
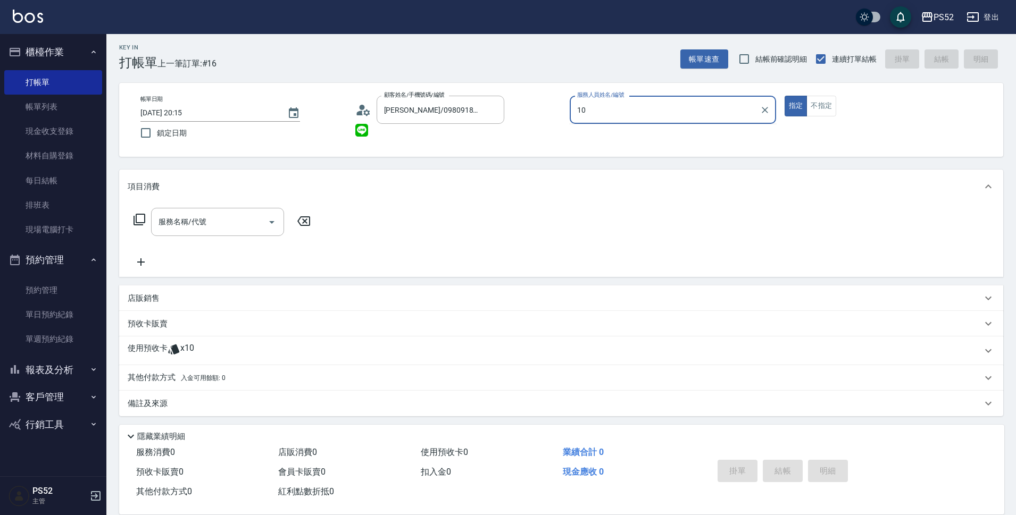
type input "Iris-10"
click at [765, 111] on icon "Clear" at bounding box center [765, 110] width 6 height 6
type input "Cherry～建議提前預約哦❤️-5"
click at [282, 344] on div "使用預收卡 x10" at bounding box center [555, 351] width 854 height 16
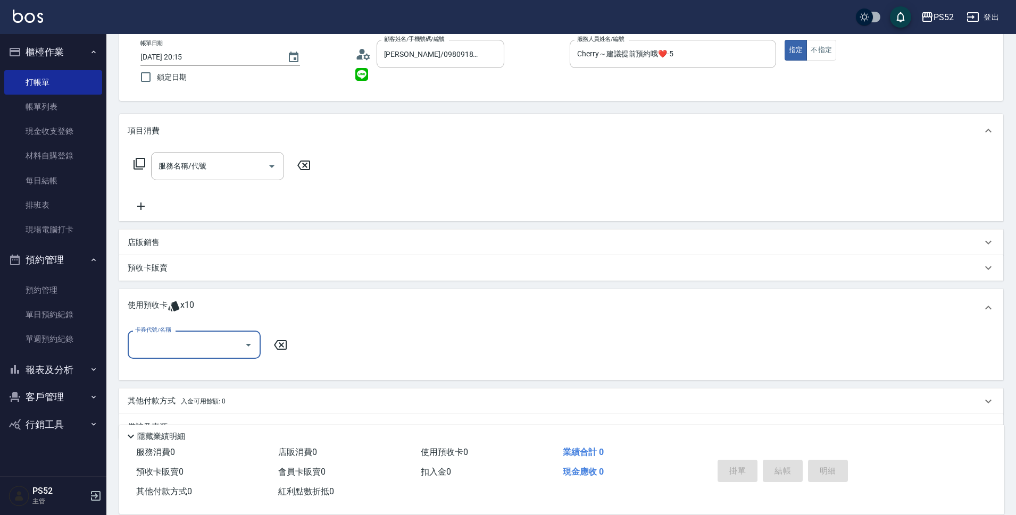
scroll to position [73, 0]
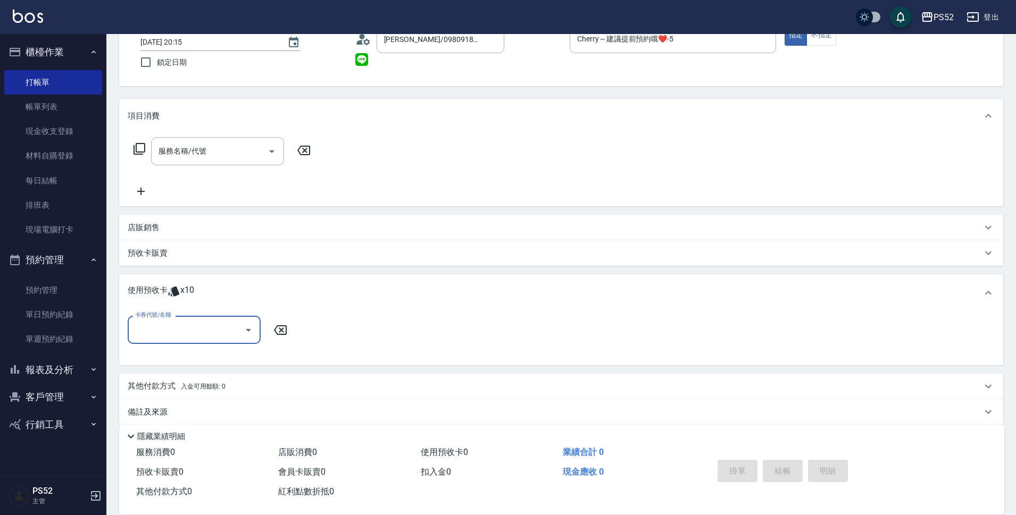
click at [219, 333] on input "卡券代號/名稱" at bounding box center [185, 330] width 107 height 19
click at [219, 362] on div "洗髮卡 剩餘10張" at bounding box center [194, 357] width 133 height 18
type input "洗髮卡"
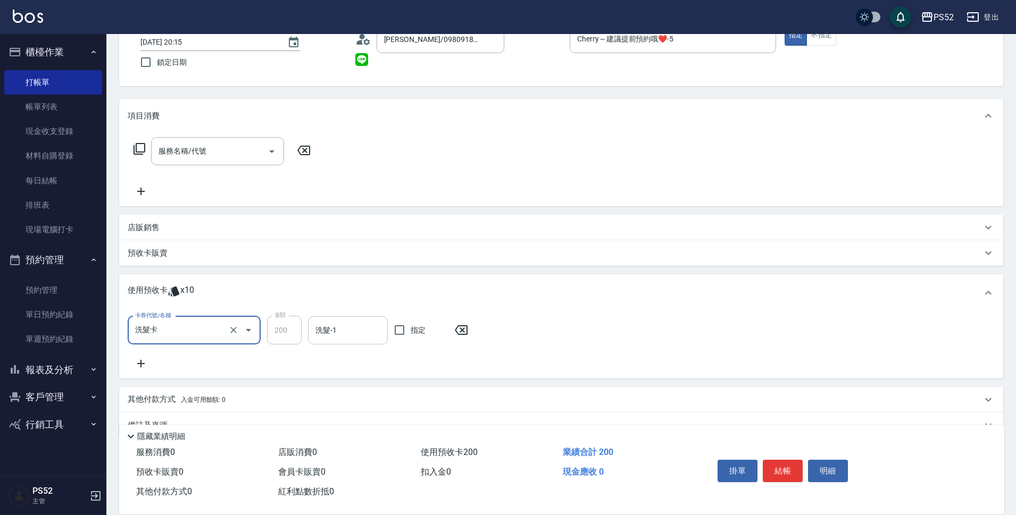
click at [374, 328] on input "洗髮-1" at bounding box center [348, 330] width 70 height 19
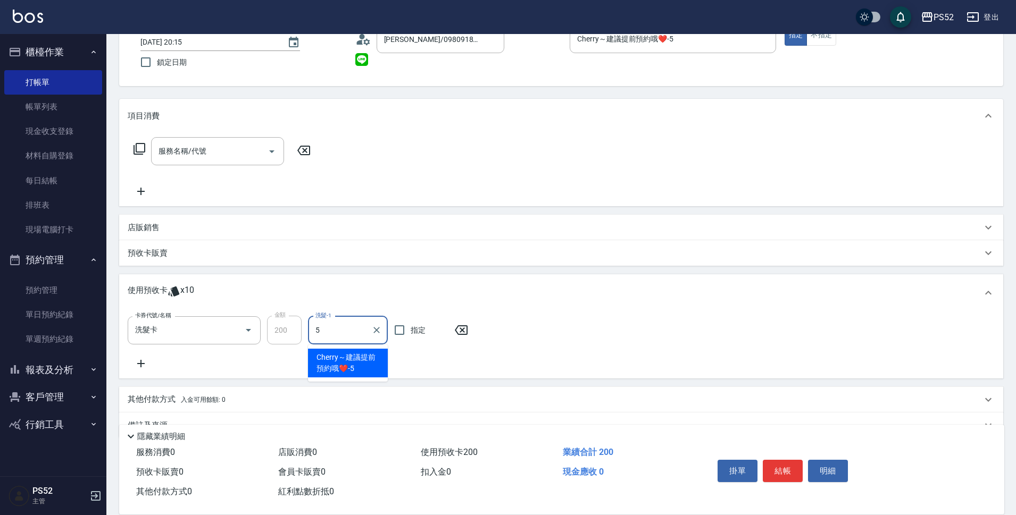
type input "Cherry～建議提前預約哦❤️-5"
click at [242, 149] on input "服務名稱/代號" at bounding box center [209, 151] width 107 height 19
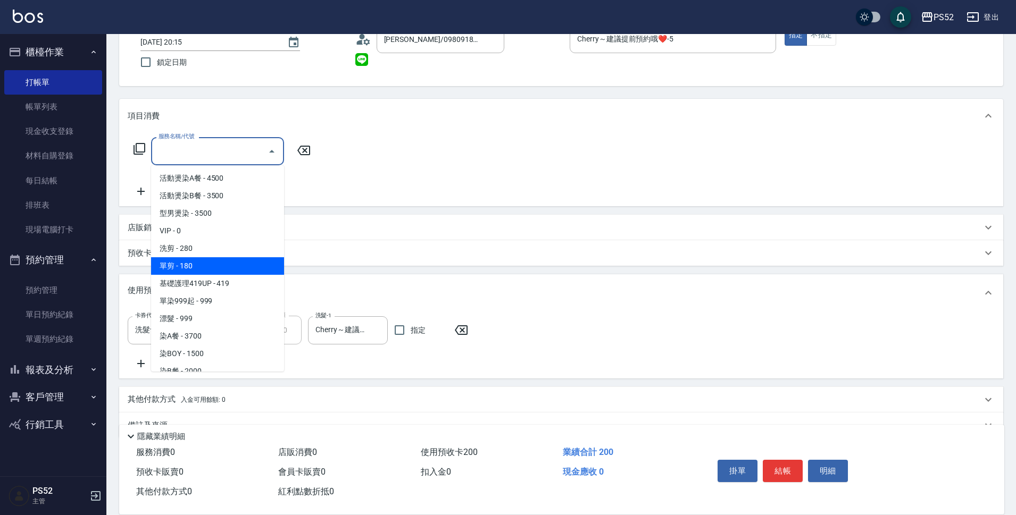
click at [197, 260] on span "單剪 - 180" at bounding box center [217, 266] width 133 height 18
type input "單剪(C2)"
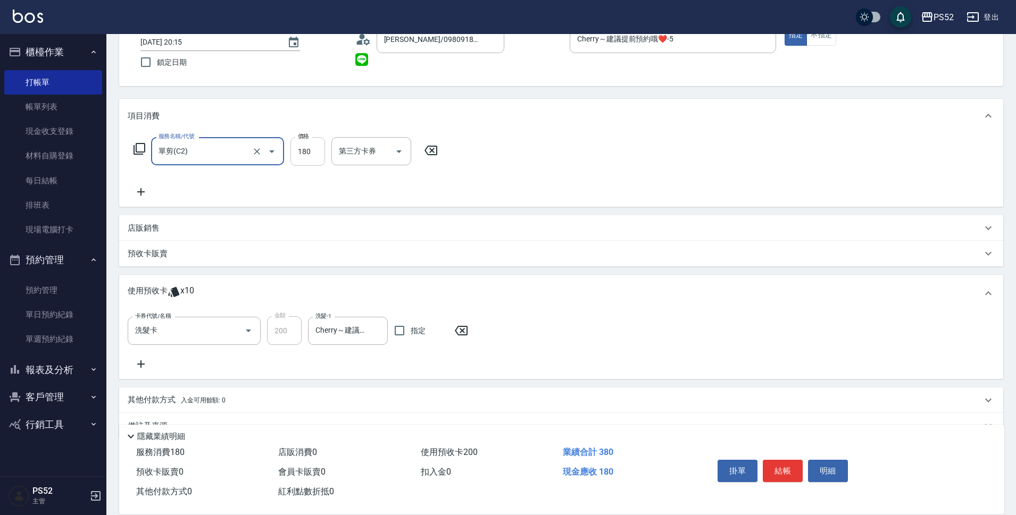
click at [311, 151] on input "180" at bounding box center [307, 151] width 35 height 29
type input "50"
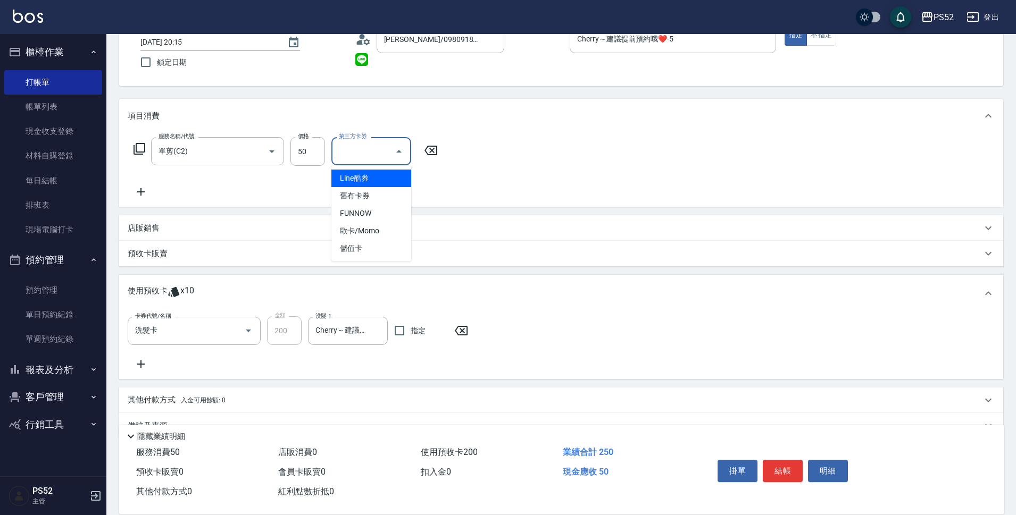
click at [361, 148] on input "第三方卡券" at bounding box center [363, 151] width 54 height 19
click at [357, 243] on span "儲值卡" at bounding box center [371, 249] width 80 height 18
type input "儲值卡"
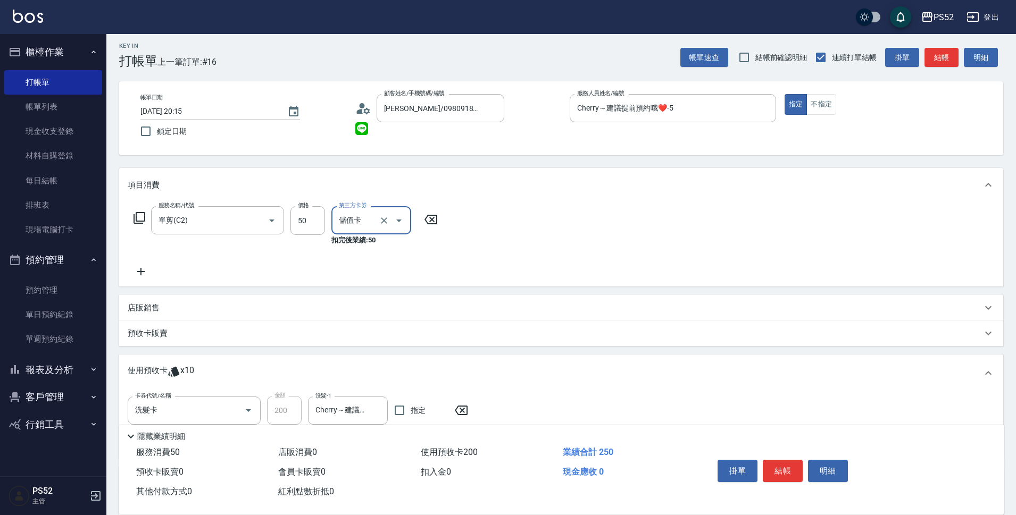
scroll to position [3, 0]
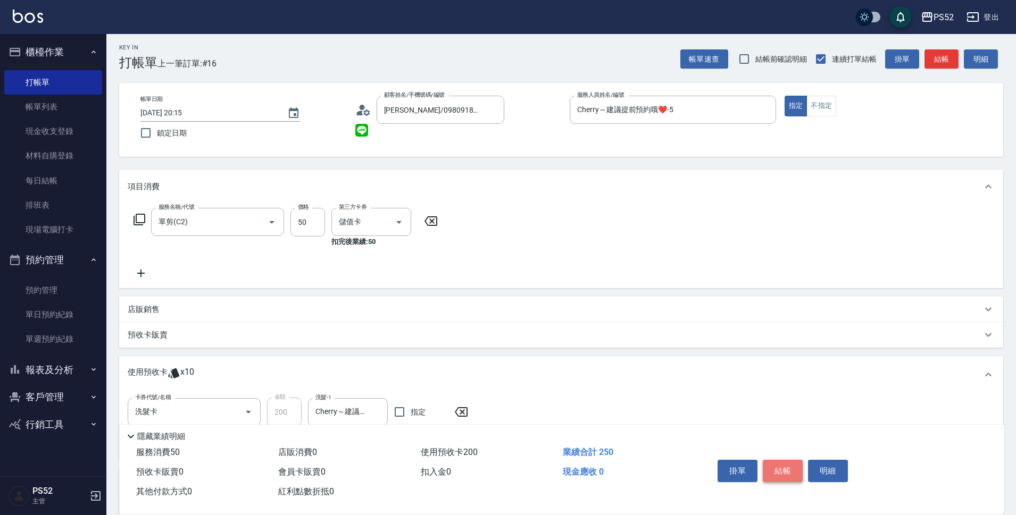
click at [793, 472] on button "結帳" at bounding box center [783, 471] width 40 height 22
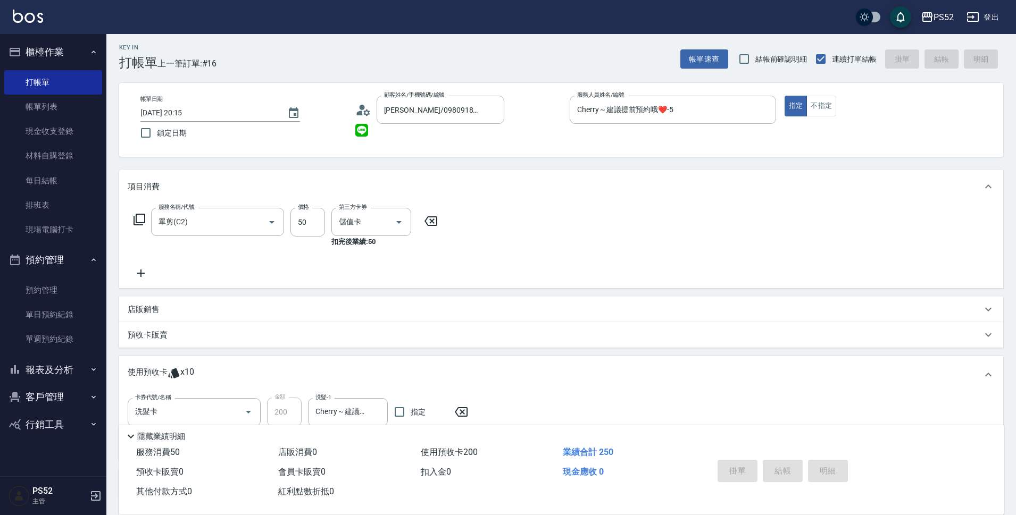
type input "[DATE] 20:16"
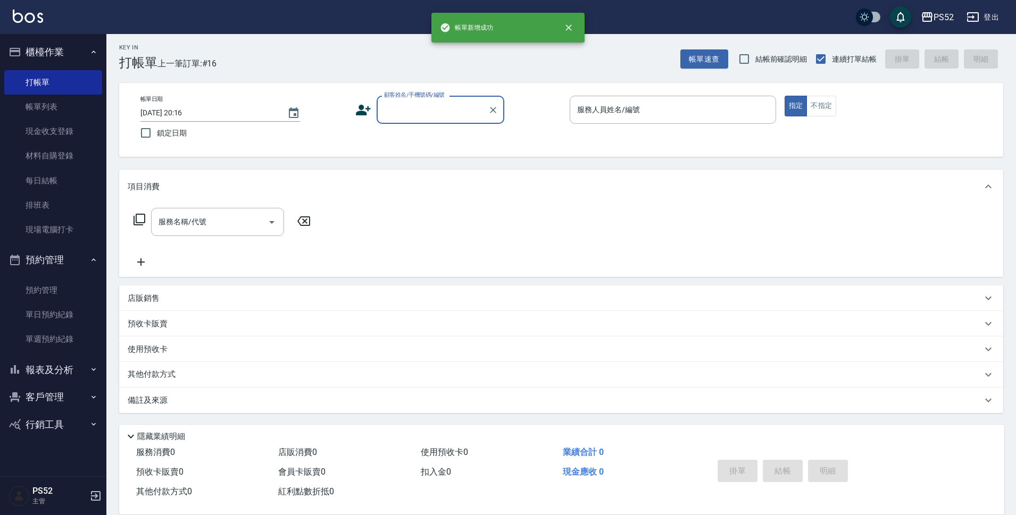
scroll to position [0, 0]
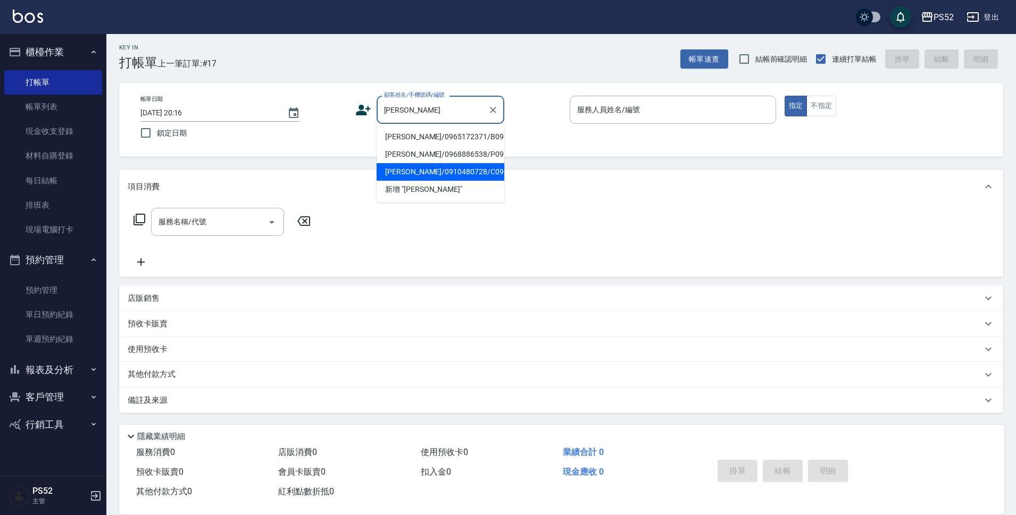
click at [419, 181] on li "[PERSON_NAME]/0910480728/C0910480728" at bounding box center [441, 172] width 128 height 18
type input "[PERSON_NAME]/0910480728/C0910480728"
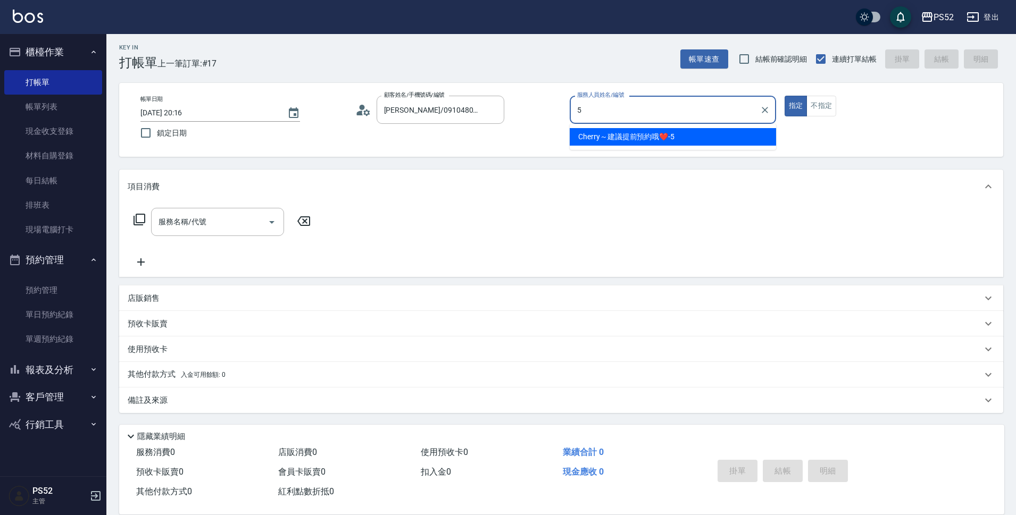
type input "Cherry～建議提前預約哦❤️-5"
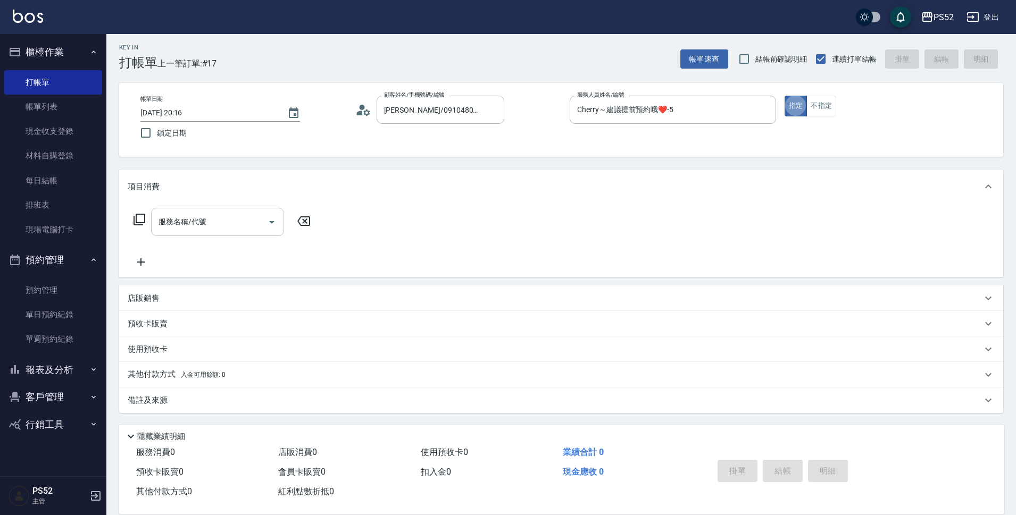
click at [180, 212] on div "服務名稱/代號" at bounding box center [217, 222] width 133 height 28
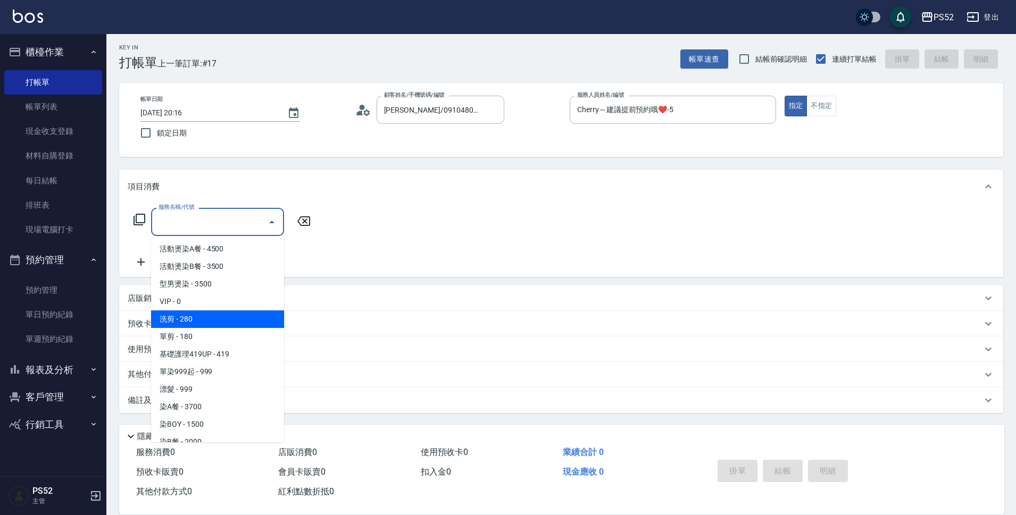
click at [192, 316] on span "洗剪 - 280" at bounding box center [217, 320] width 133 height 18
type input "洗剪(C1)"
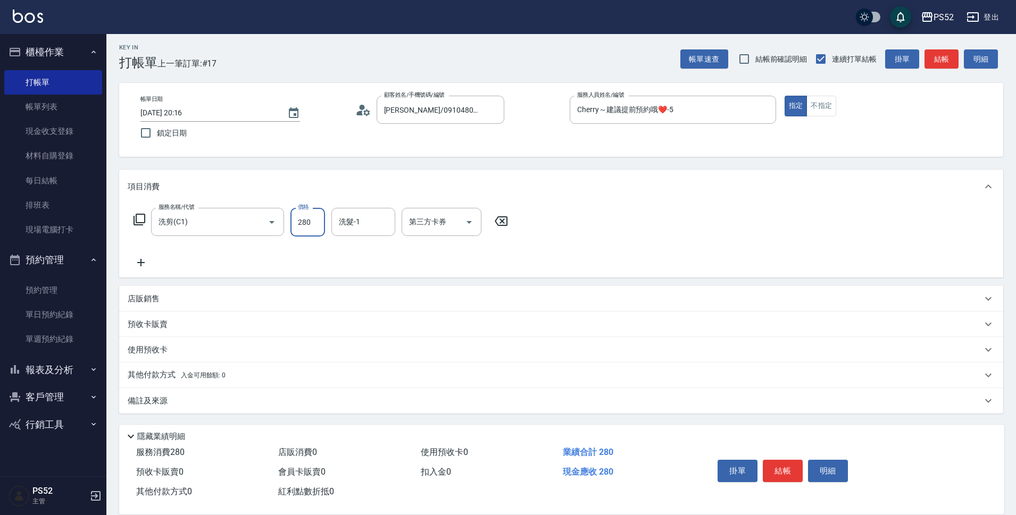
click at [307, 229] on input "280" at bounding box center [307, 222] width 35 height 29
type input "400"
click at [787, 473] on button "結帳" at bounding box center [783, 471] width 40 height 22
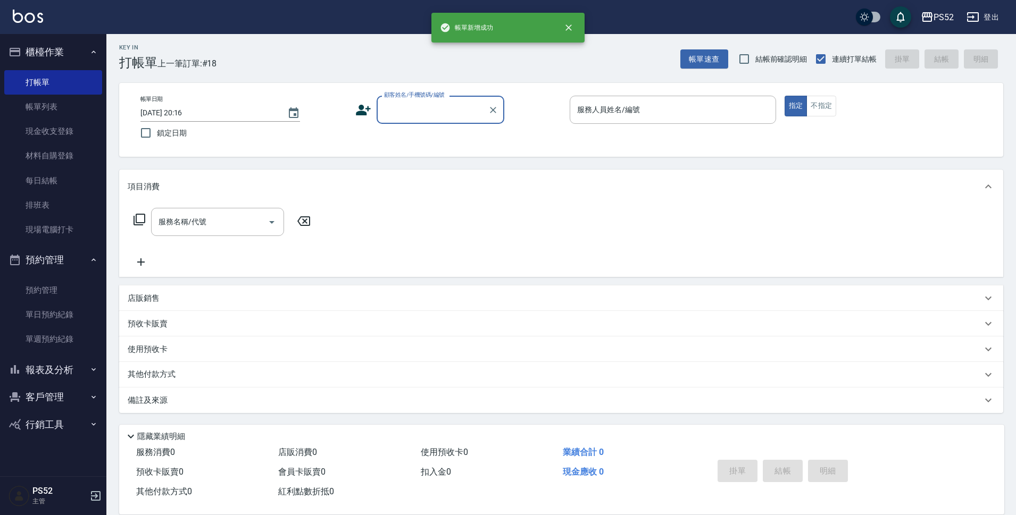
click at [422, 116] on input "顧客姓名/手機號碼/編號" at bounding box center [432, 110] width 102 height 19
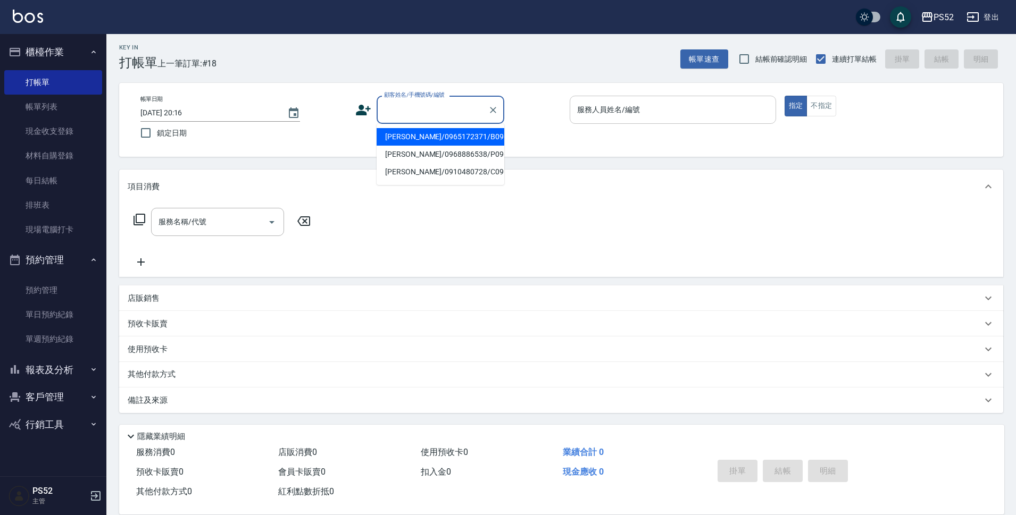
click at [656, 108] on input "服務人員姓名/編號" at bounding box center [672, 110] width 197 height 19
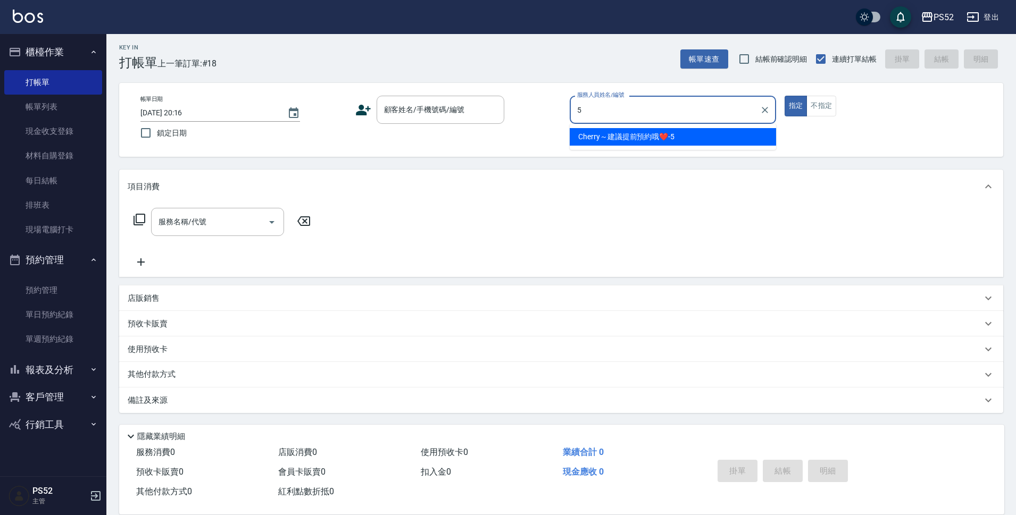
type input "Cherry～建議提前預約哦❤️-5"
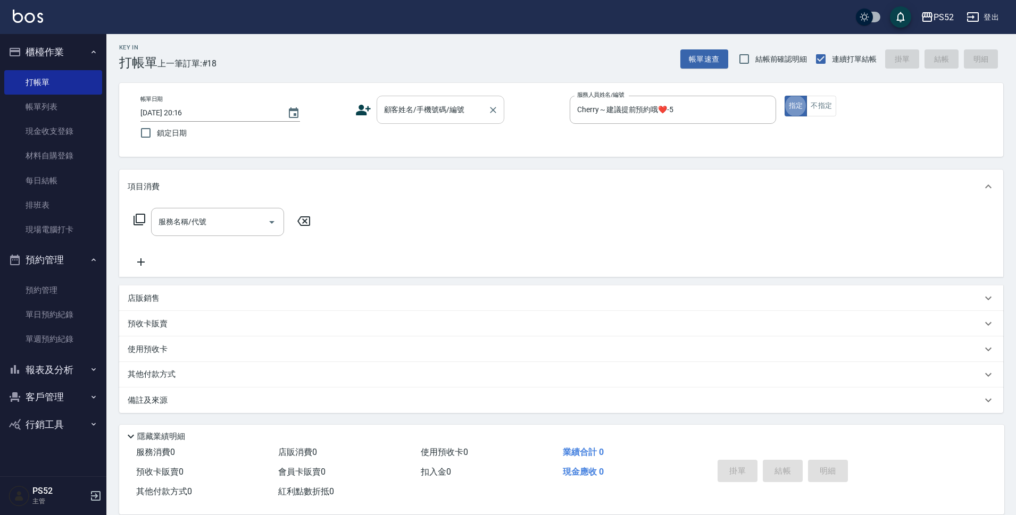
click at [476, 103] on input "顧客姓名/手機號碼/編號" at bounding box center [432, 110] width 102 height 19
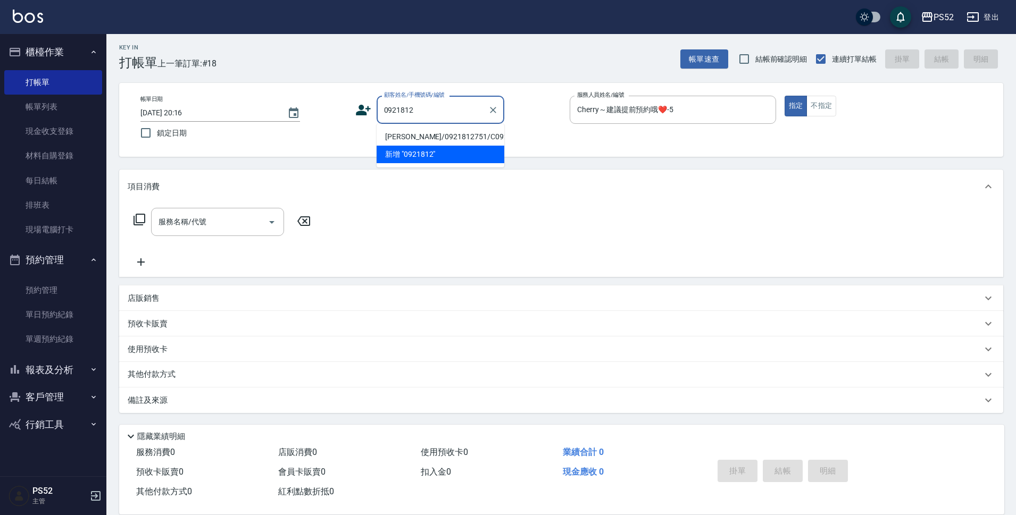
click at [447, 140] on li "[PERSON_NAME]/0921812751/C0921812751" at bounding box center [441, 137] width 128 height 18
type input "[PERSON_NAME]/0921812751/C0921812751"
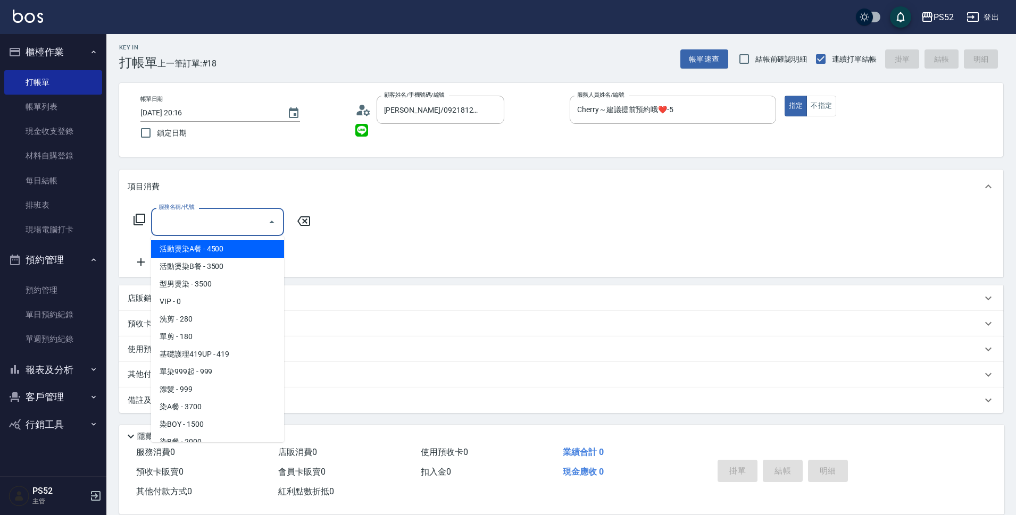
click at [254, 222] on input "服務名稱/代號" at bounding box center [209, 222] width 107 height 19
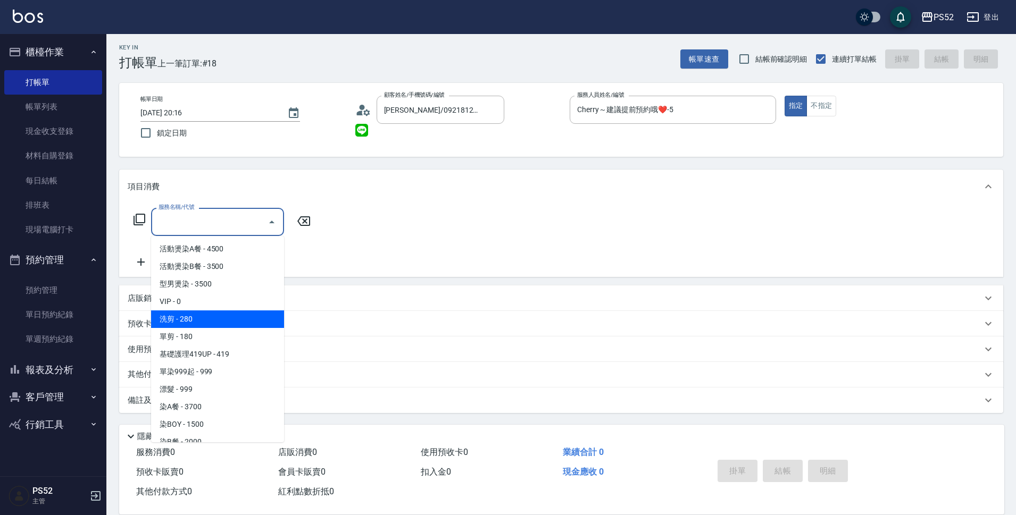
click at [226, 315] on span "洗剪 - 280" at bounding box center [217, 320] width 133 height 18
type input "洗剪(C1)"
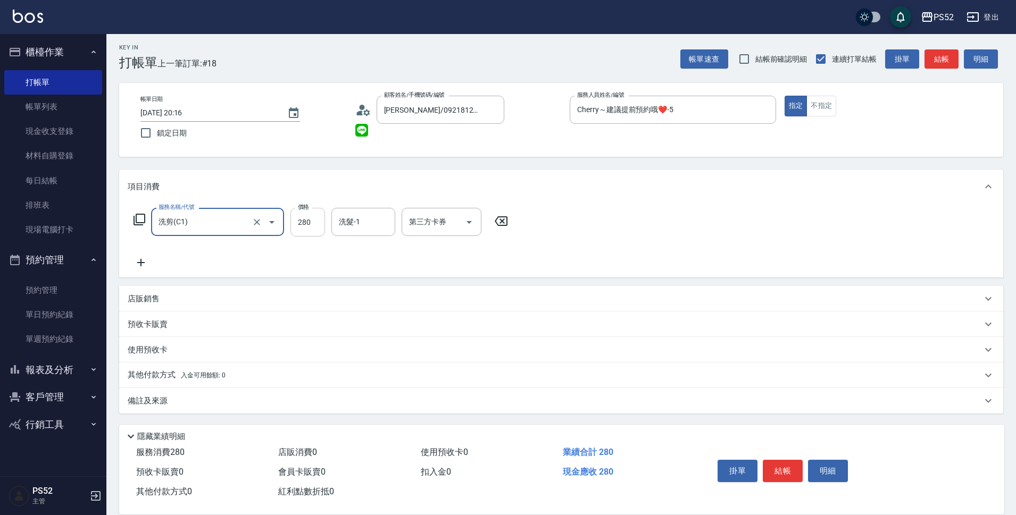
click at [317, 228] on input "280" at bounding box center [307, 222] width 35 height 29
type input "300"
click at [145, 260] on icon at bounding box center [141, 262] width 27 height 13
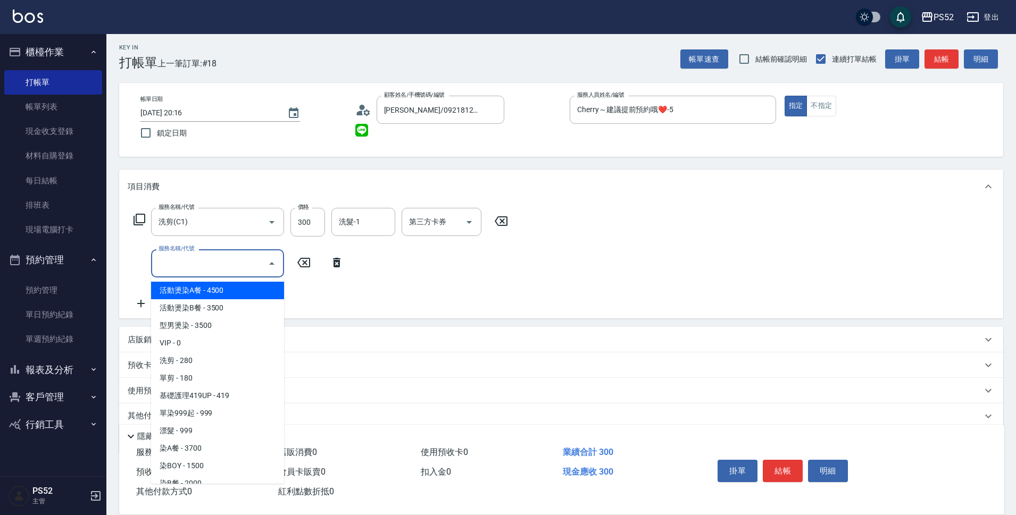
click at [200, 258] on input "服務名稱/代號" at bounding box center [209, 263] width 107 height 19
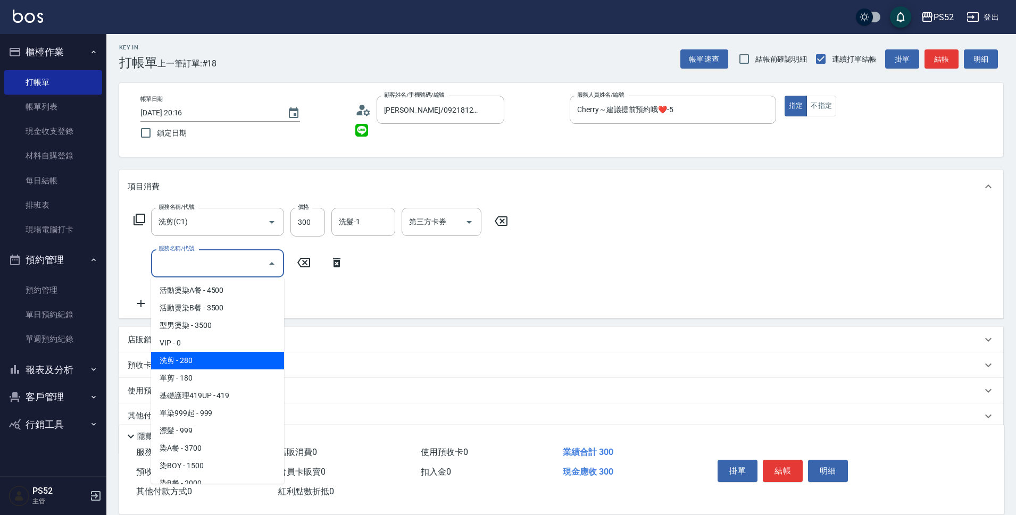
click at [212, 364] on span "洗剪 - 280" at bounding box center [217, 361] width 133 height 18
type input "洗剪(C1)"
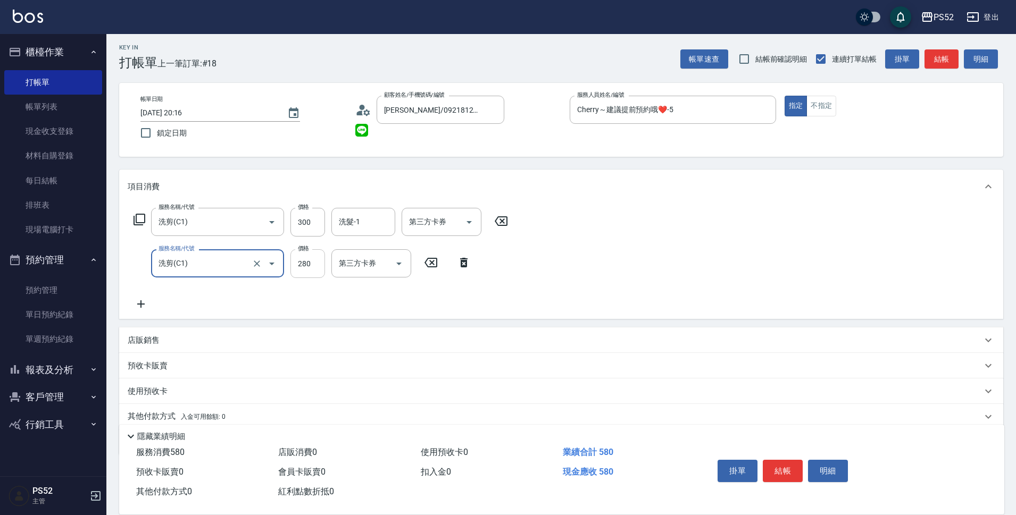
click at [318, 267] on input "280" at bounding box center [307, 263] width 35 height 29
type input "300"
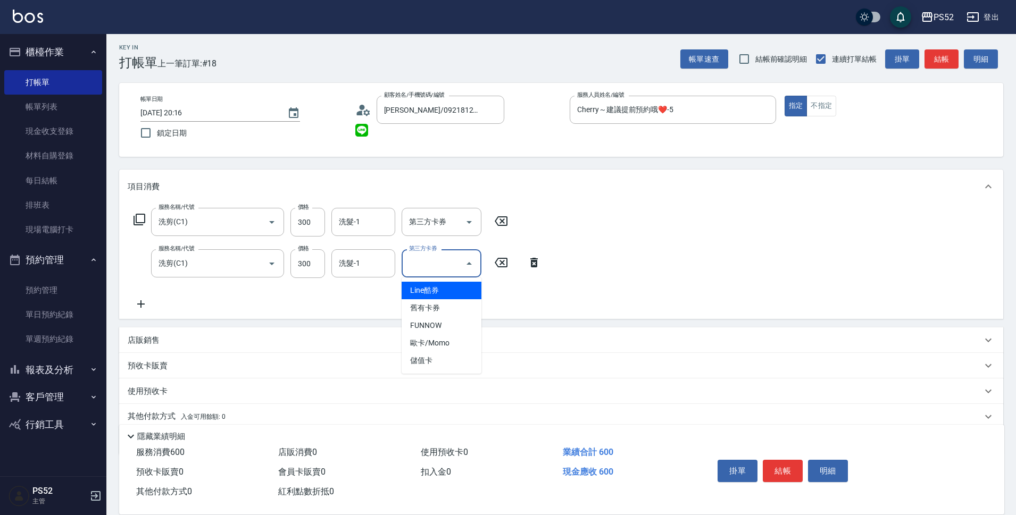
click at [442, 261] on div "第三方卡券 第三方卡券" at bounding box center [441, 263] width 80 height 28
click at [437, 357] on span "儲值卡" at bounding box center [441, 361] width 80 height 18
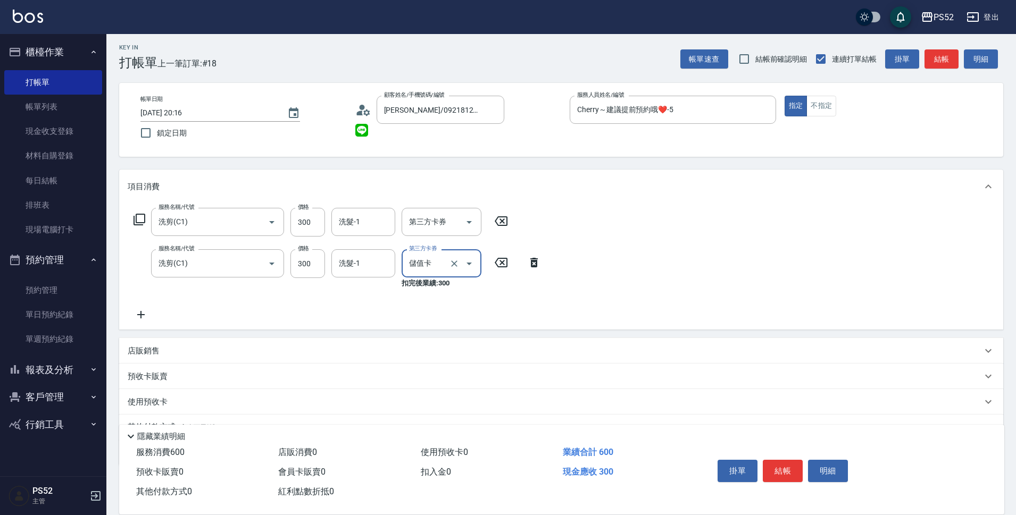
type input "儲值卡"
click at [457, 226] on input "第三方卡券" at bounding box center [433, 222] width 54 height 19
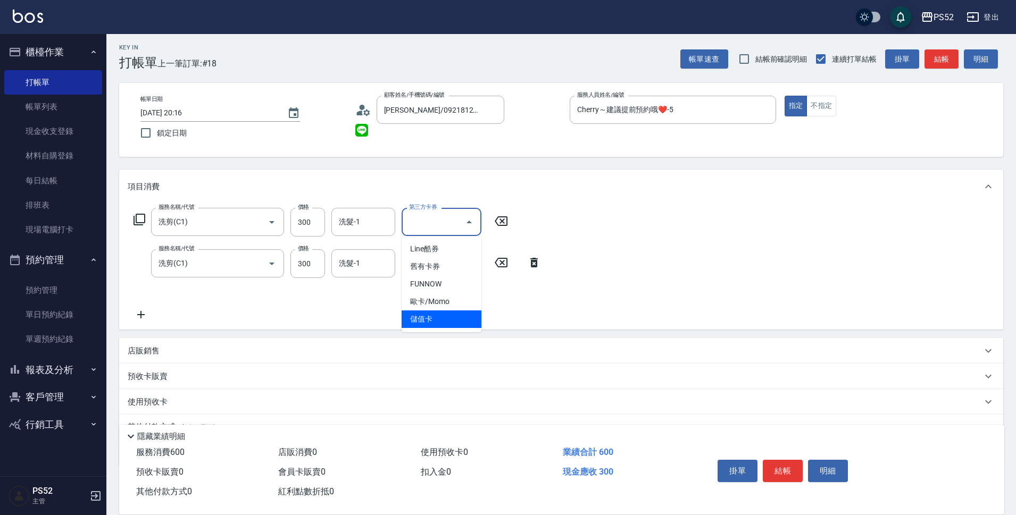
click at [441, 315] on span "儲值卡" at bounding box center [441, 320] width 80 height 18
type input "儲值卡"
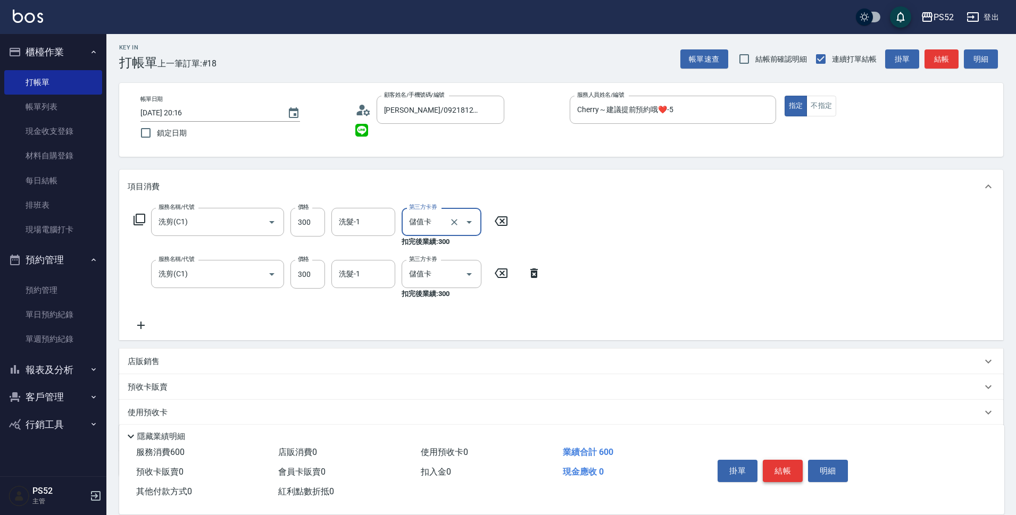
click at [774, 468] on button "結帳" at bounding box center [783, 471] width 40 height 22
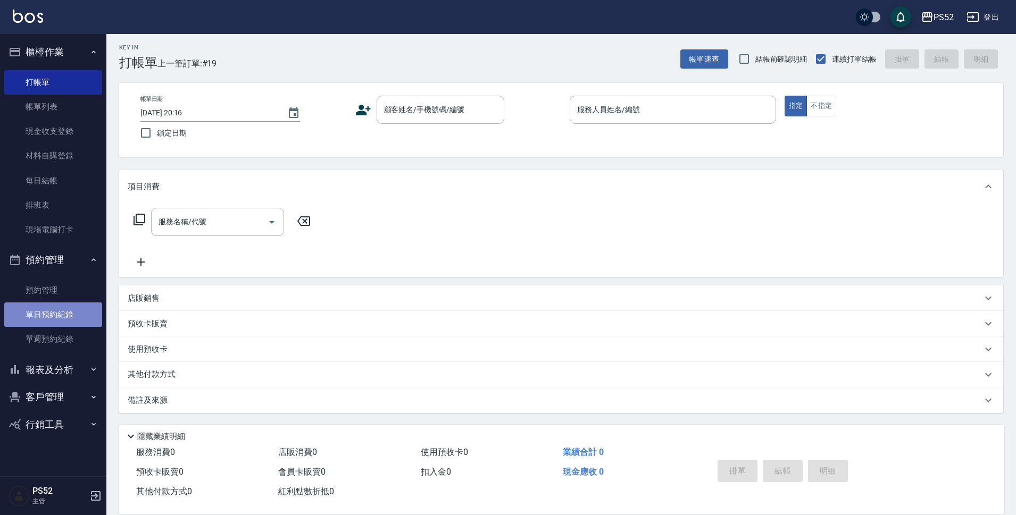
click at [76, 321] on link "單日預約紀錄" at bounding box center [53, 315] width 98 height 24
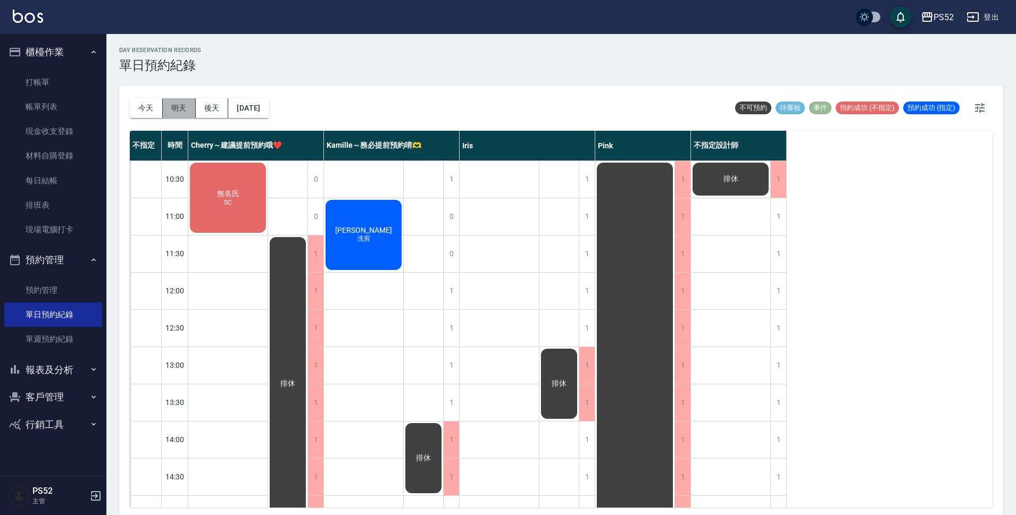
click at [168, 105] on button "明天" at bounding box center [179, 108] width 33 height 20
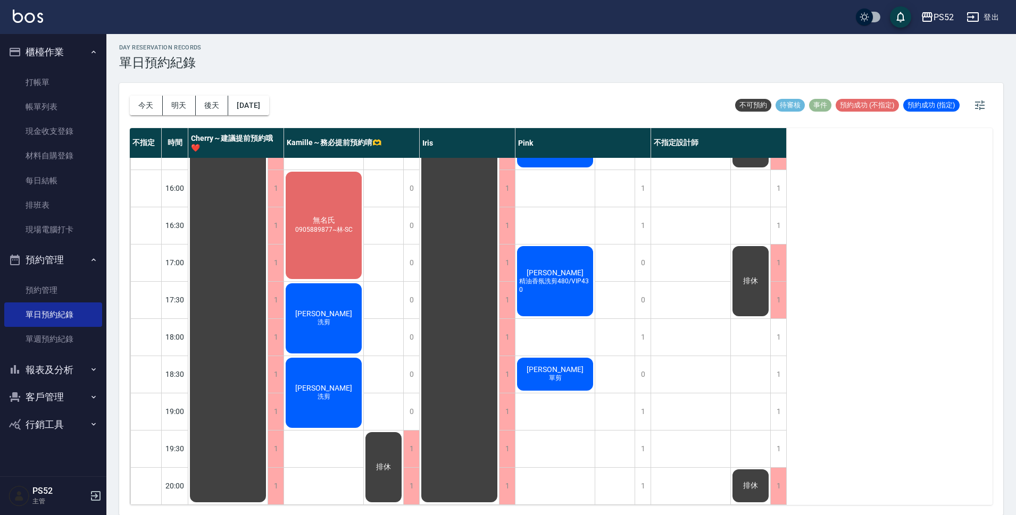
scroll to position [3, 0]
click at [772, 365] on div "1" at bounding box center [778, 374] width 16 height 37
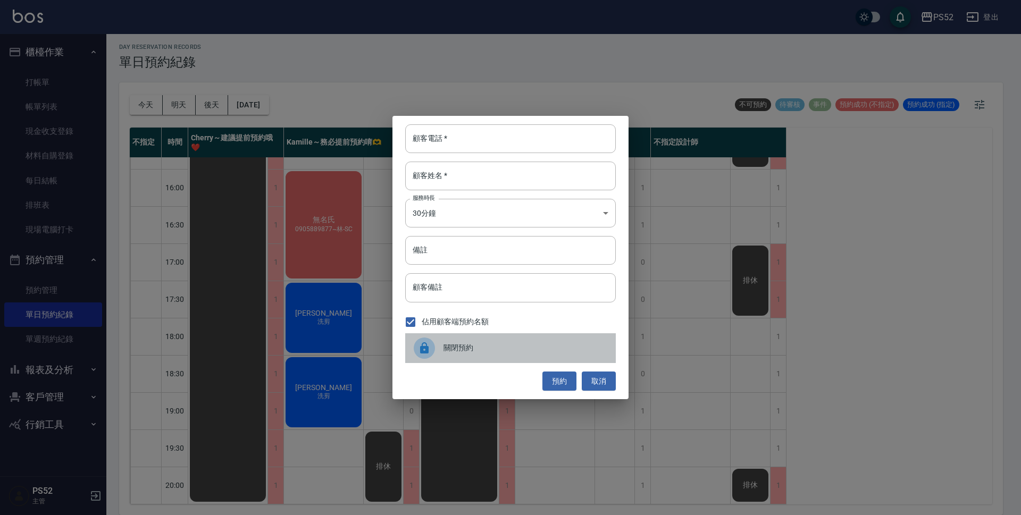
click at [594, 357] on div "關閉預約" at bounding box center [510, 348] width 211 height 30
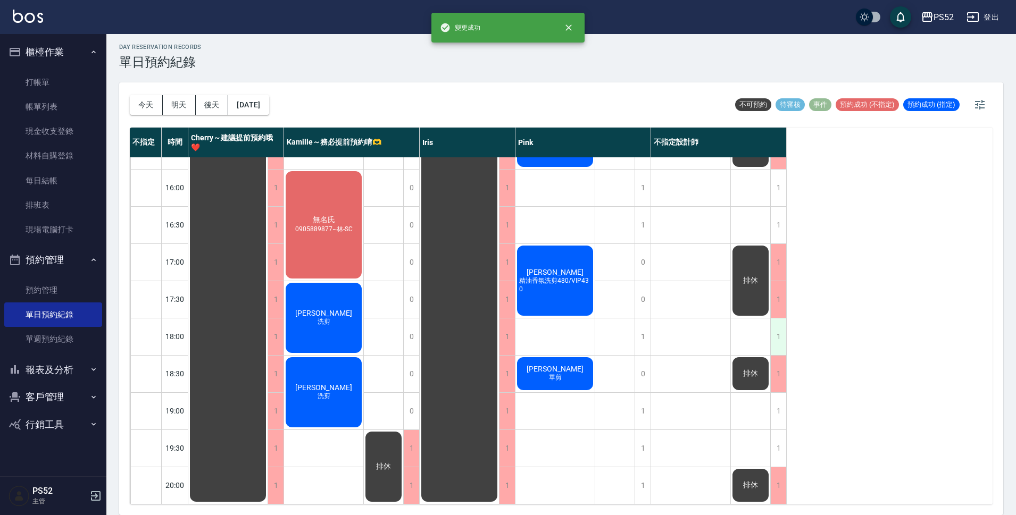
click at [773, 339] on div "1" at bounding box center [778, 337] width 16 height 37
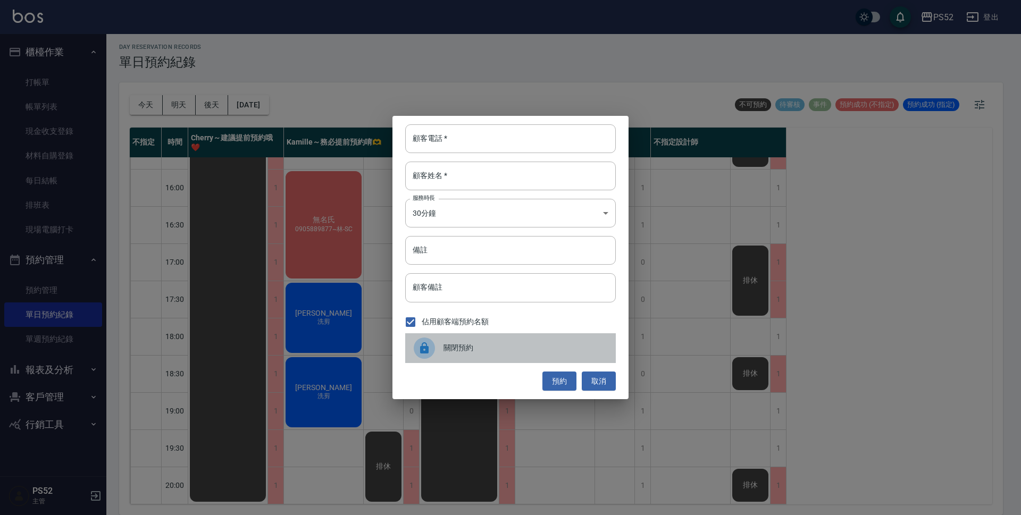
click at [601, 333] on div "關閉預約" at bounding box center [510, 348] width 211 height 30
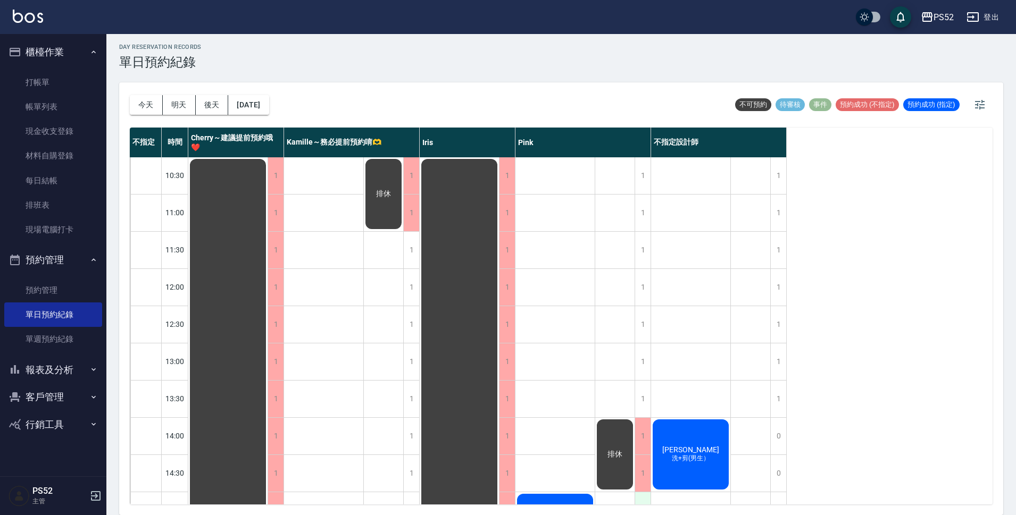
scroll to position [0, 0]
click at [85, 369] on button "報表及分析" at bounding box center [53, 370] width 98 height 28
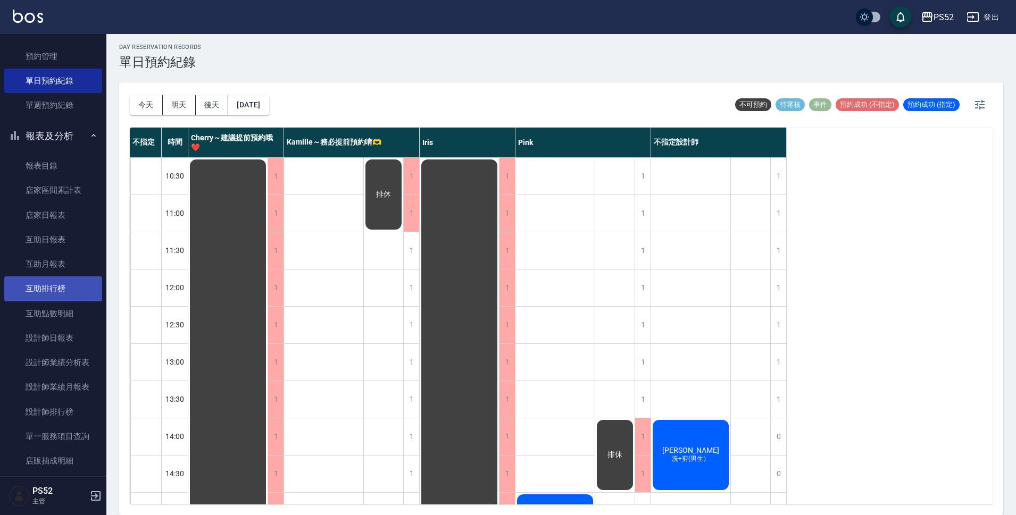
scroll to position [248, 0]
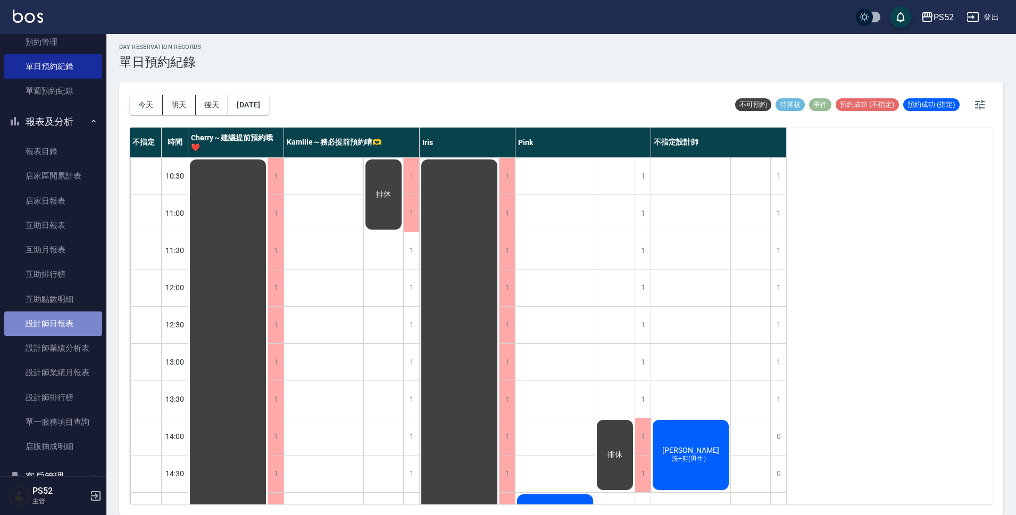
click at [60, 329] on link "設計師日報表" at bounding box center [53, 324] width 98 height 24
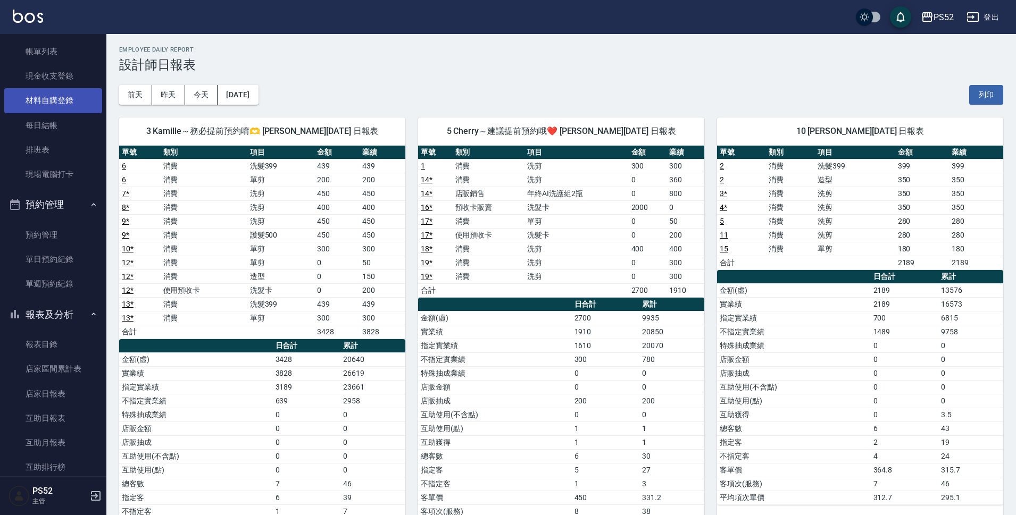
scroll to position [53, 0]
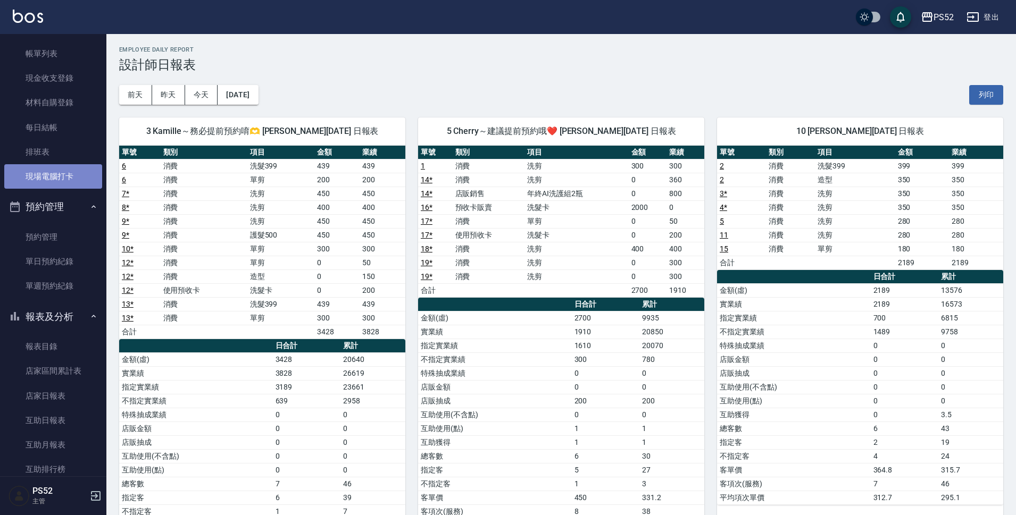
click at [55, 173] on link "現場電腦打卡" at bounding box center [53, 176] width 98 height 24
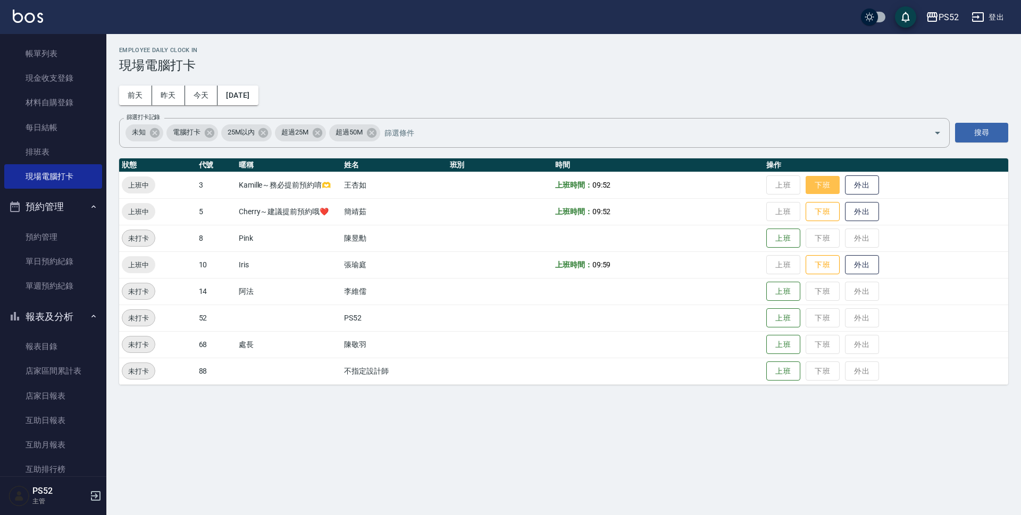
click at [818, 180] on button "下班" at bounding box center [823, 185] width 34 height 19
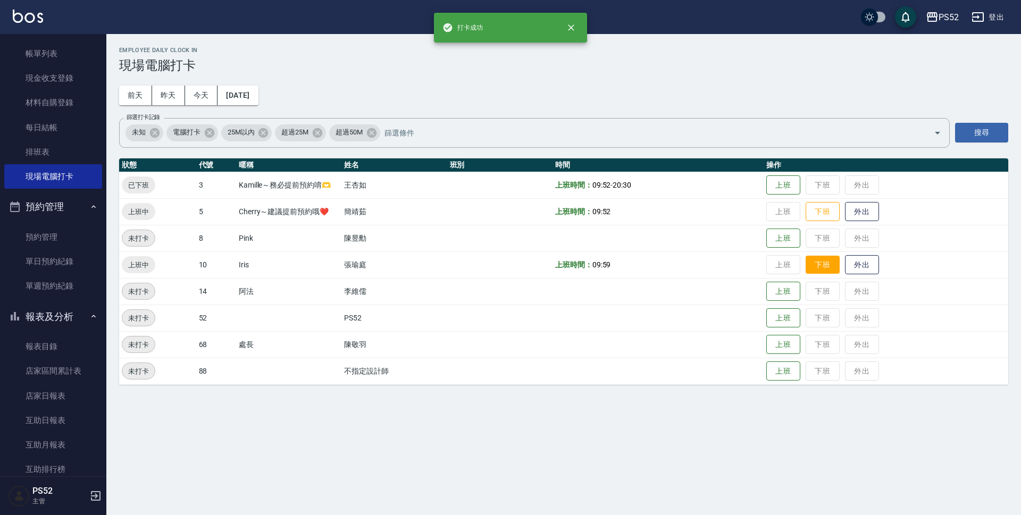
click at [827, 263] on button "下班" at bounding box center [823, 265] width 34 height 19
click at [822, 215] on button "下班" at bounding box center [823, 212] width 34 height 19
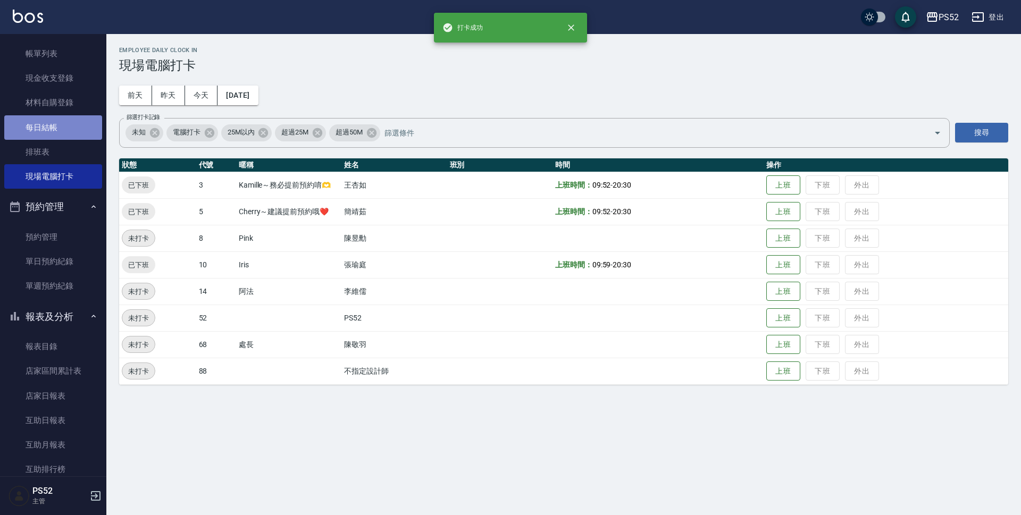
click at [64, 127] on link "每日結帳" at bounding box center [53, 127] width 98 height 24
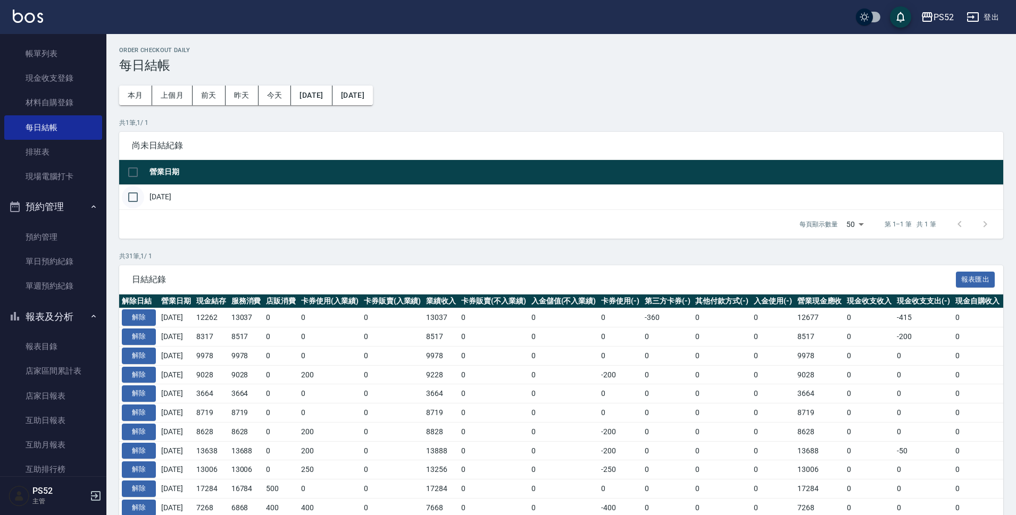
click at [135, 194] on input "checkbox" at bounding box center [133, 197] width 22 height 22
checkbox input "true"
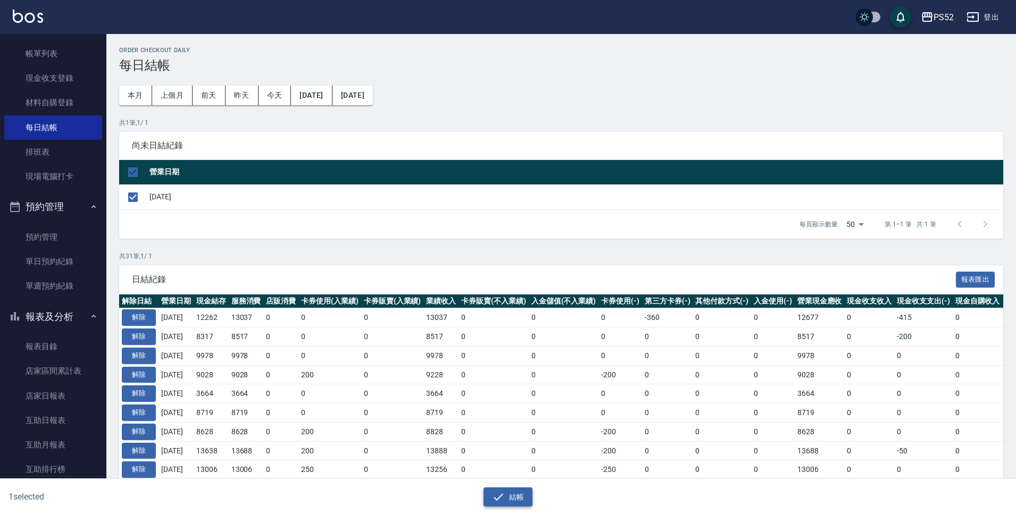
click at [507, 488] on button "結帳" at bounding box center [507, 498] width 49 height 20
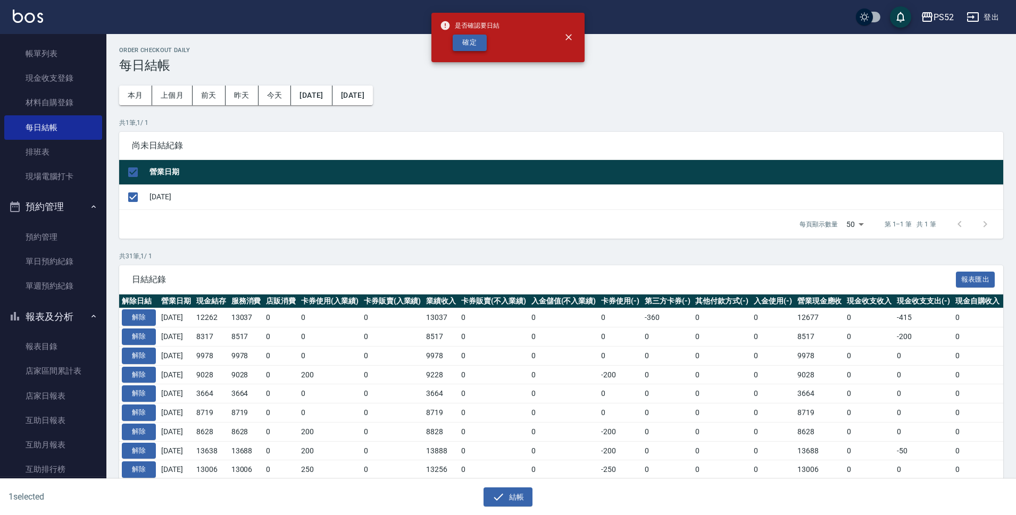
click at [474, 37] on button "確定" at bounding box center [470, 43] width 34 height 16
checkbox input "false"
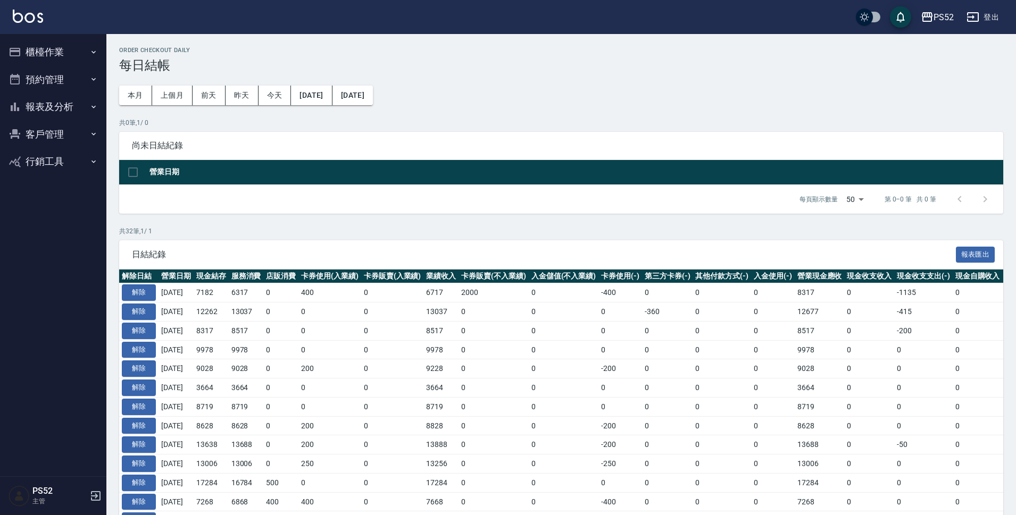
click at [84, 113] on button "報表及分析" at bounding box center [53, 107] width 98 height 28
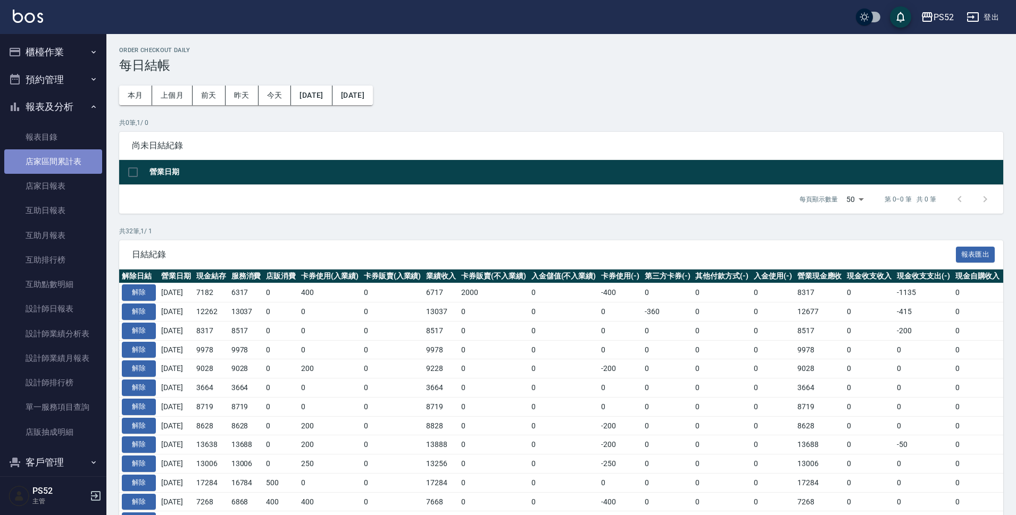
click at [83, 149] on link "店家區間累計表" at bounding box center [53, 161] width 98 height 24
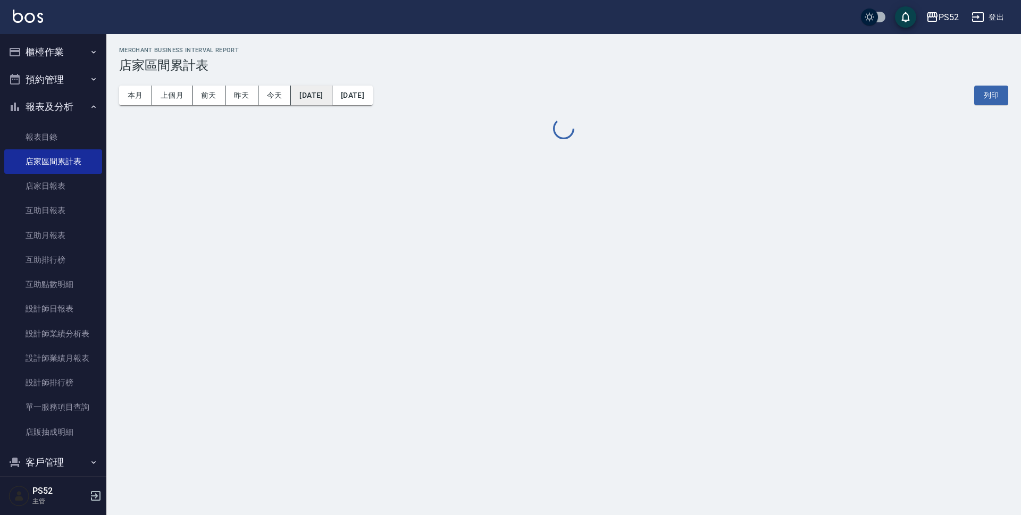
click at [329, 99] on button "[DATE]" at bounding box center [311, 96] width 41 height 20
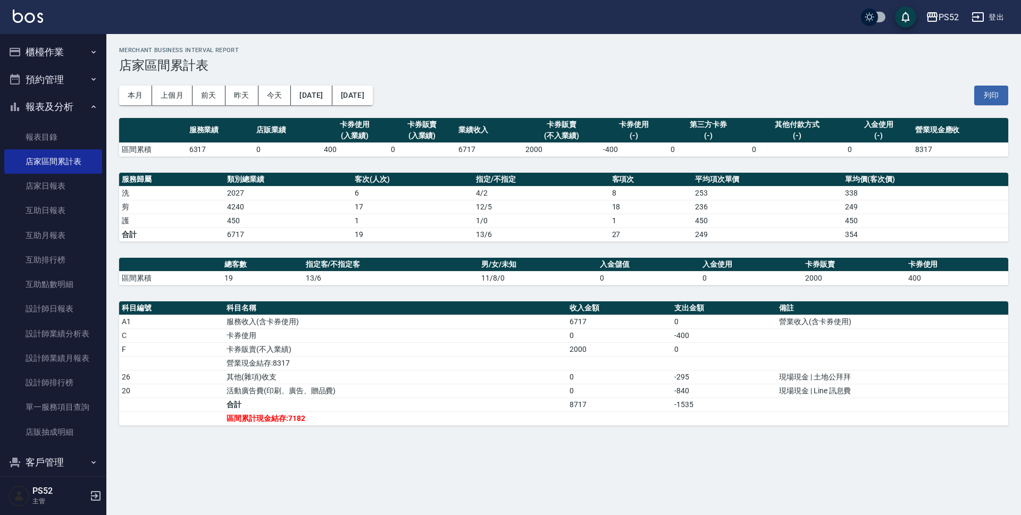
click at [328, 108] on div "本月 上個月 前天 昨天 今天 2025/10/07 2025/10/07 列印" at bounding box center [563, 95] width 889 height 45
click at [324, 95] on button "[DATE]" at bounding box center [311, 96] width 41 height 20
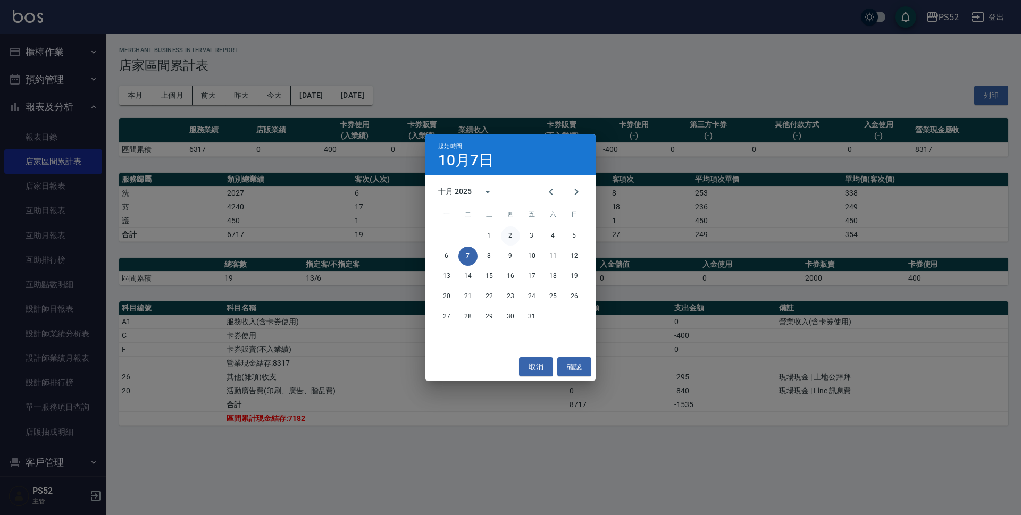
click at [515, 228] on button "2" at bounding box center [510, 236] width 19 height 19
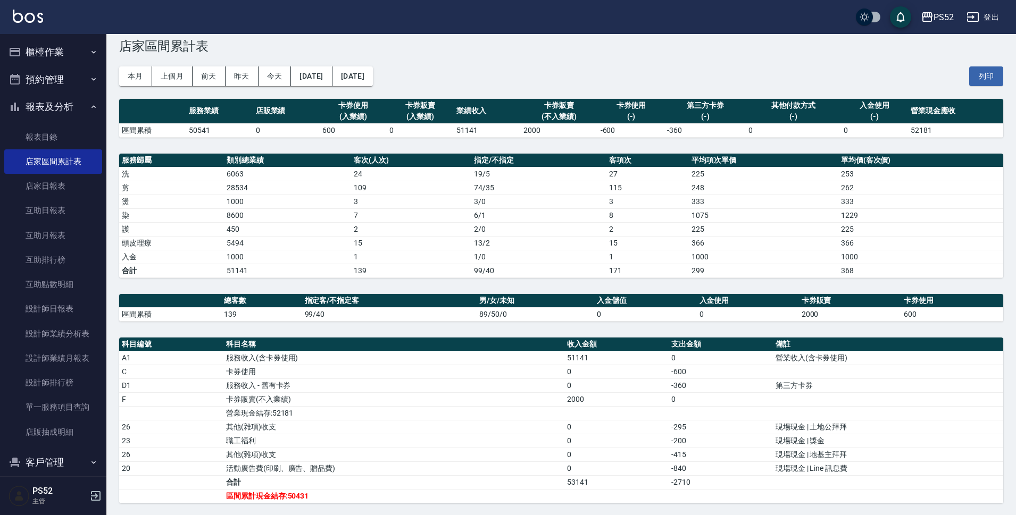
scroll to position [36, 0]
